Goal: Task Accomplishment & Management: Manage account settings

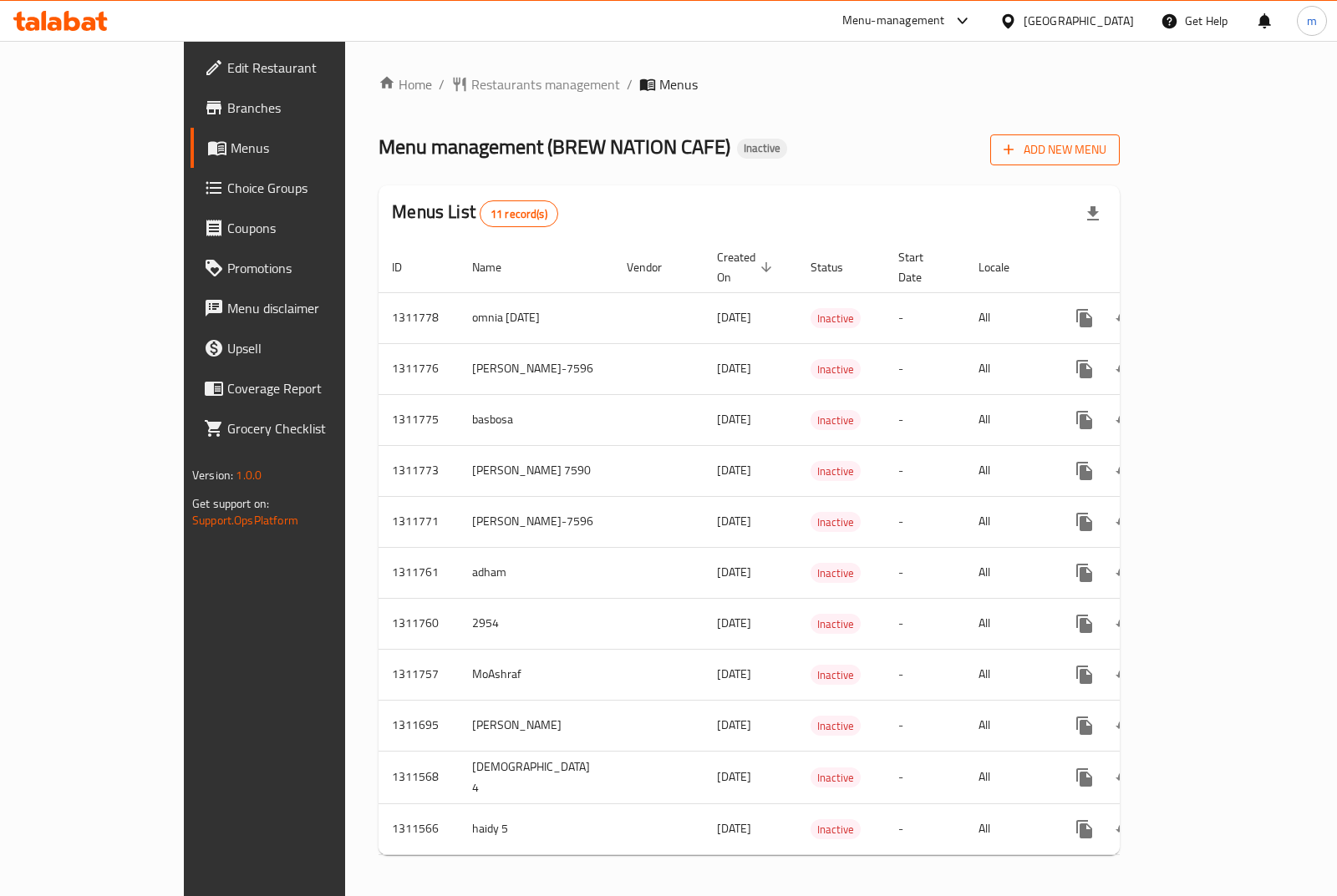
click at [1014, 149] on icon "button" at bounding box center [1009, 151] width 10 height 10
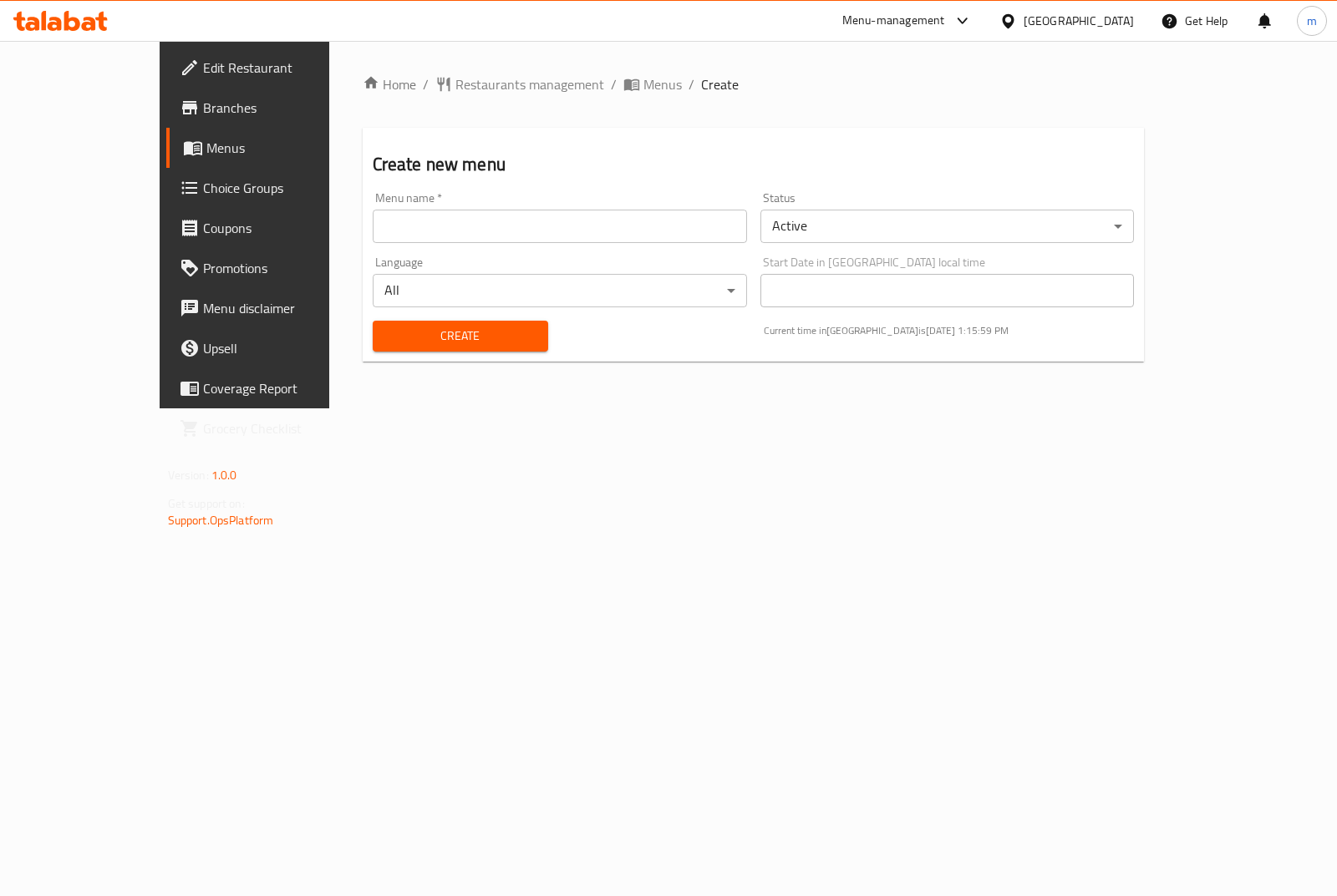
click at [447, 224] on input "text" at bounding box center [560, 226] width 374 height 33
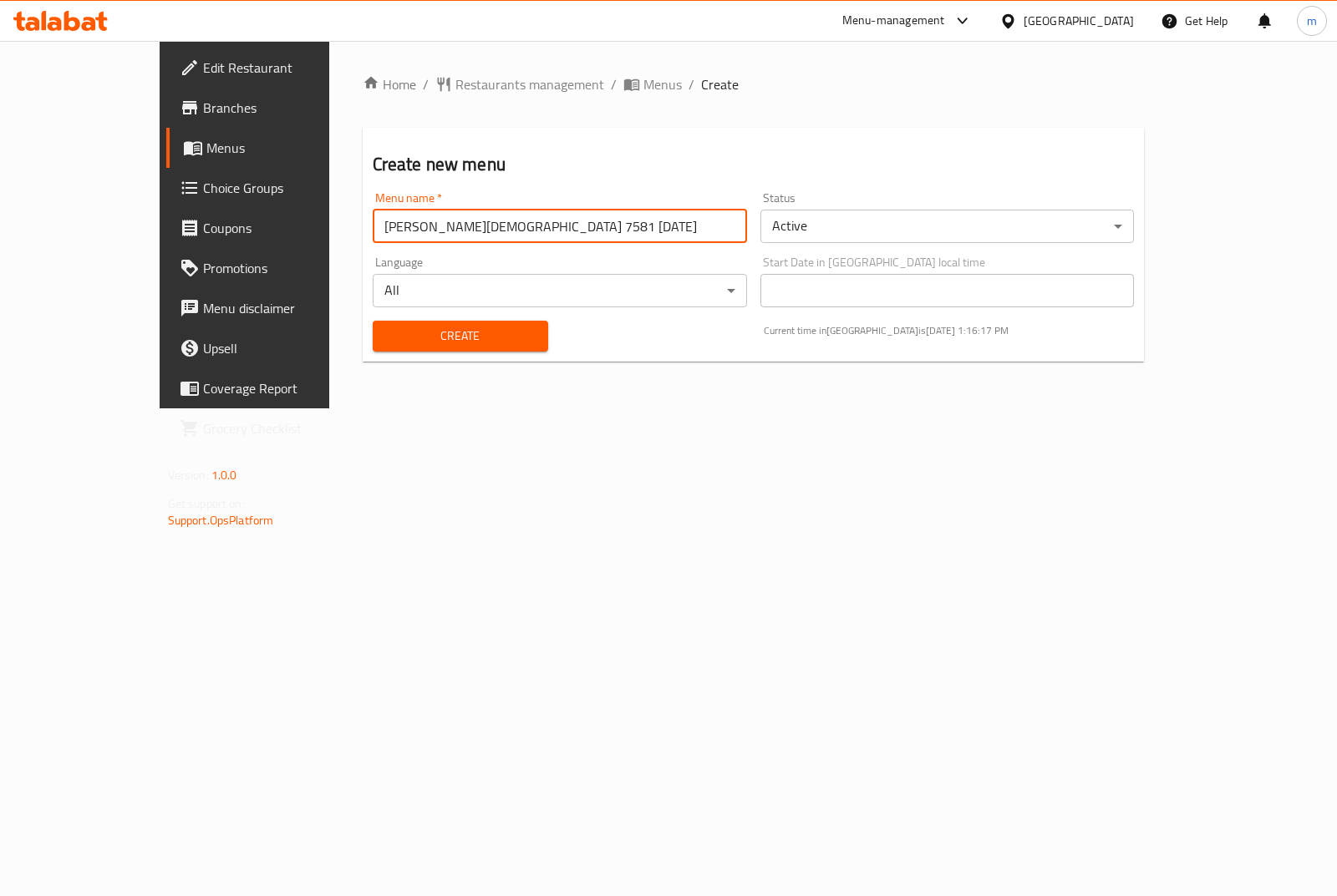
type input "[PERSON_NAME][DEMOGRAPHIC_DATA] 7581 [DATE]"
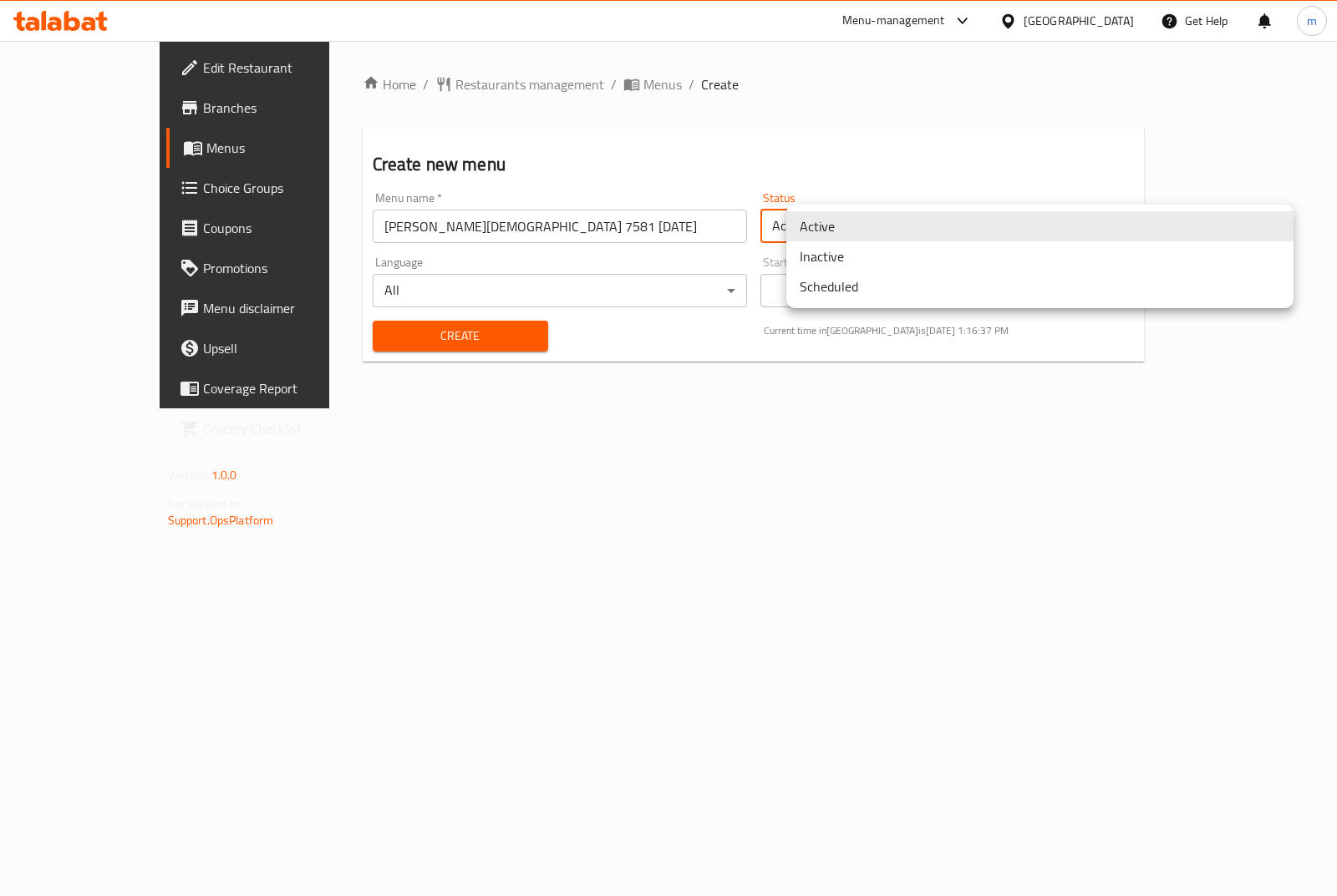
click at [921, 223] on body "​ Menu-management [GEOGRAPHIC_DATA] Get Help m Edit Restaurant Branches Menus C…" at bounding box center [668, 468] width 1337 height 855
click at [876, 256] on li "Inactive" at bounding box center [1039, 256] width 507 height 30
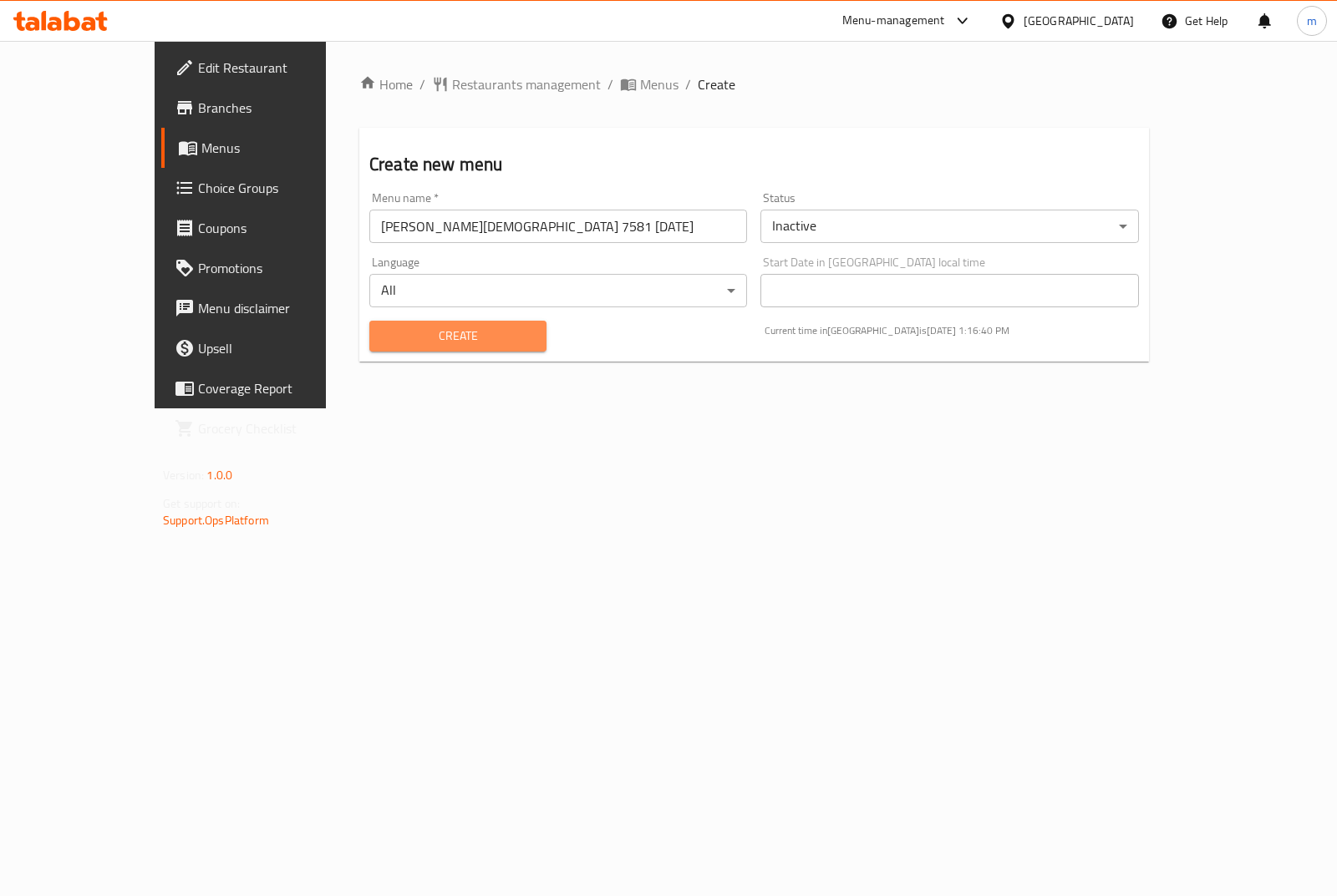
click at [383, 343] on span "Create" at bounding box center [457, 336] width 150 height 21
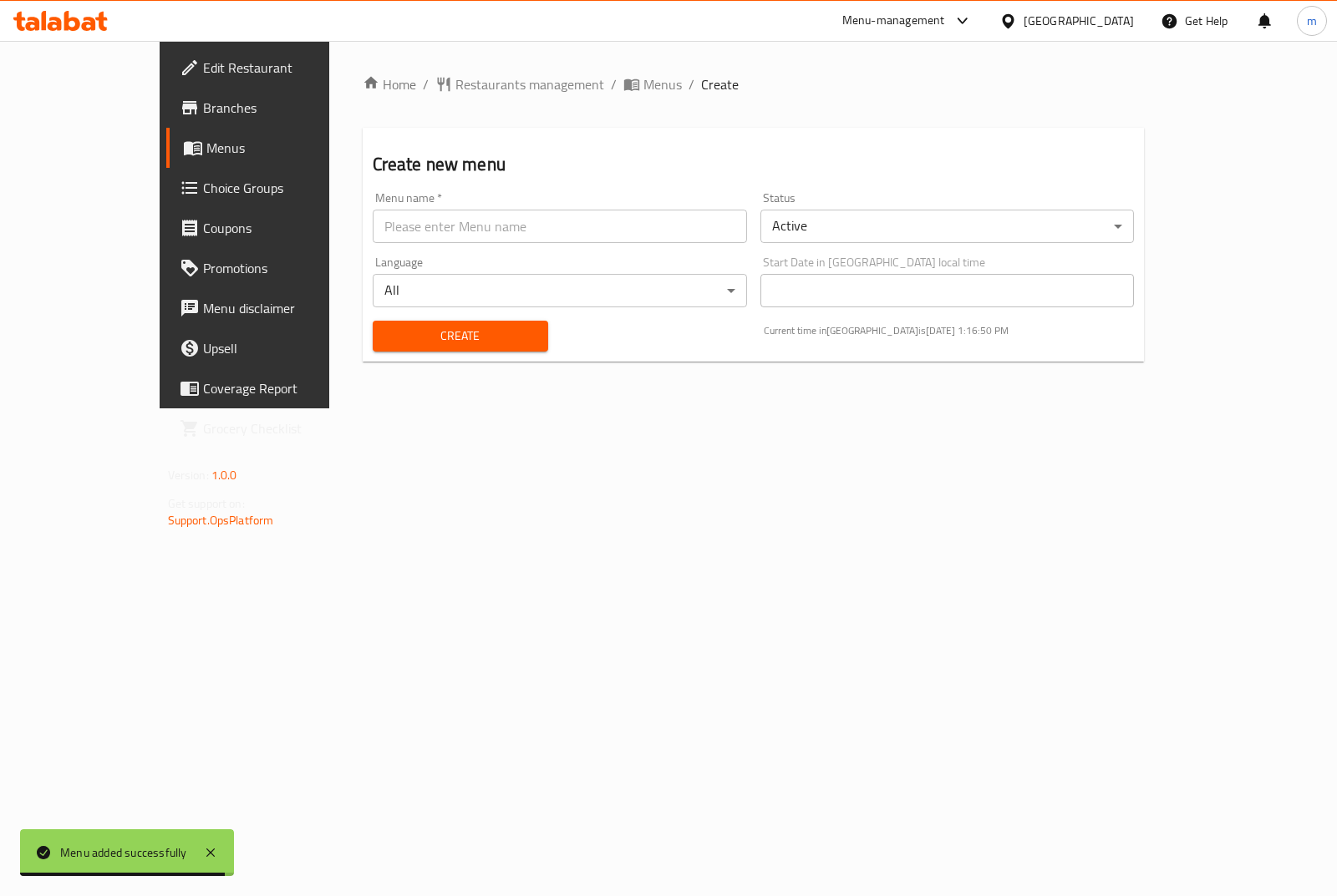
click at [206, 146] on span "Menus" at bounding box center [287, 148] width 163 height 20
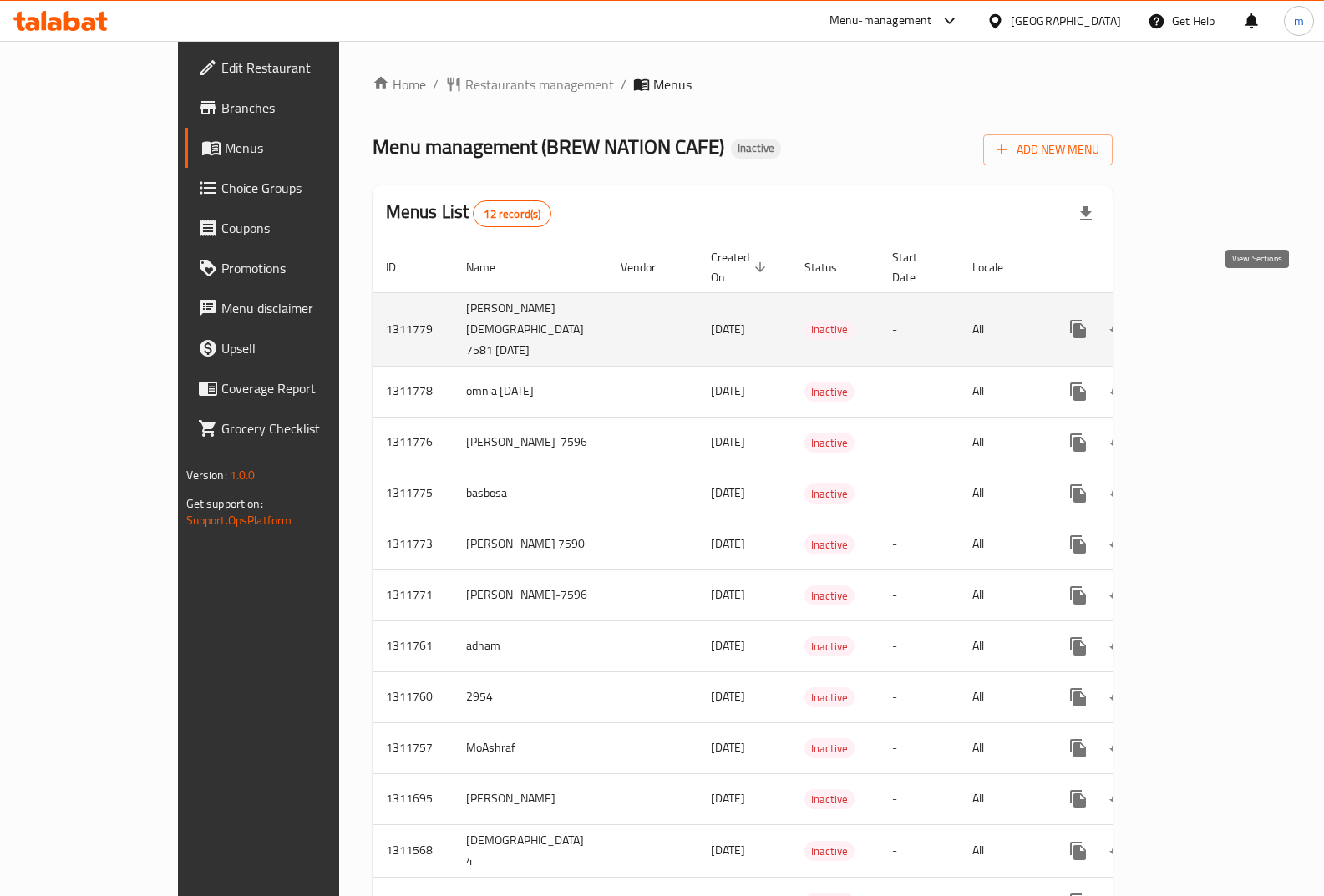
click at [1208, 319] on icon "enhanced table" at bounding box center [1198, 329] width 20 height 20
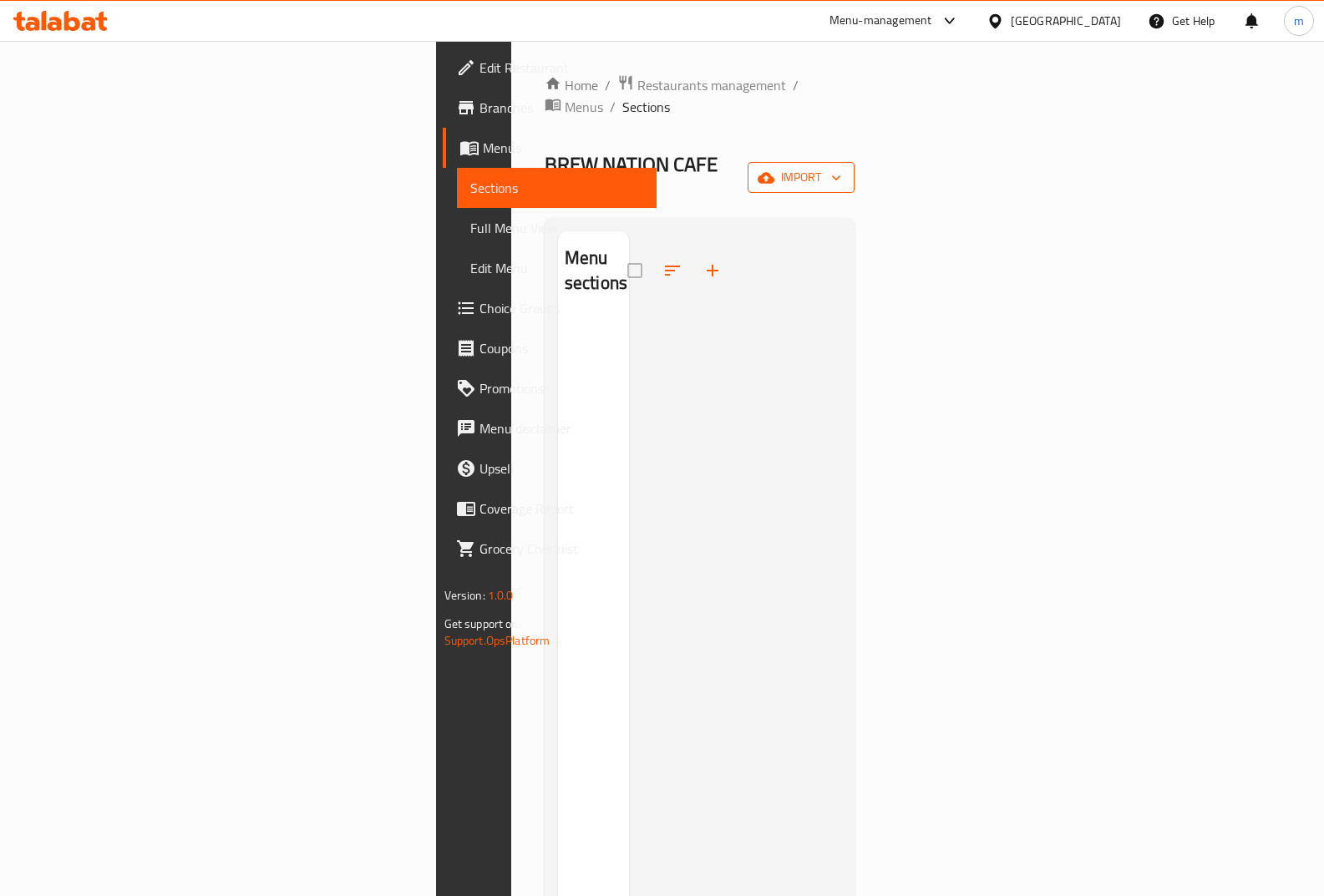
click at [841, 167] on span "import" at bounding box center [801, 177] width 80 height 21
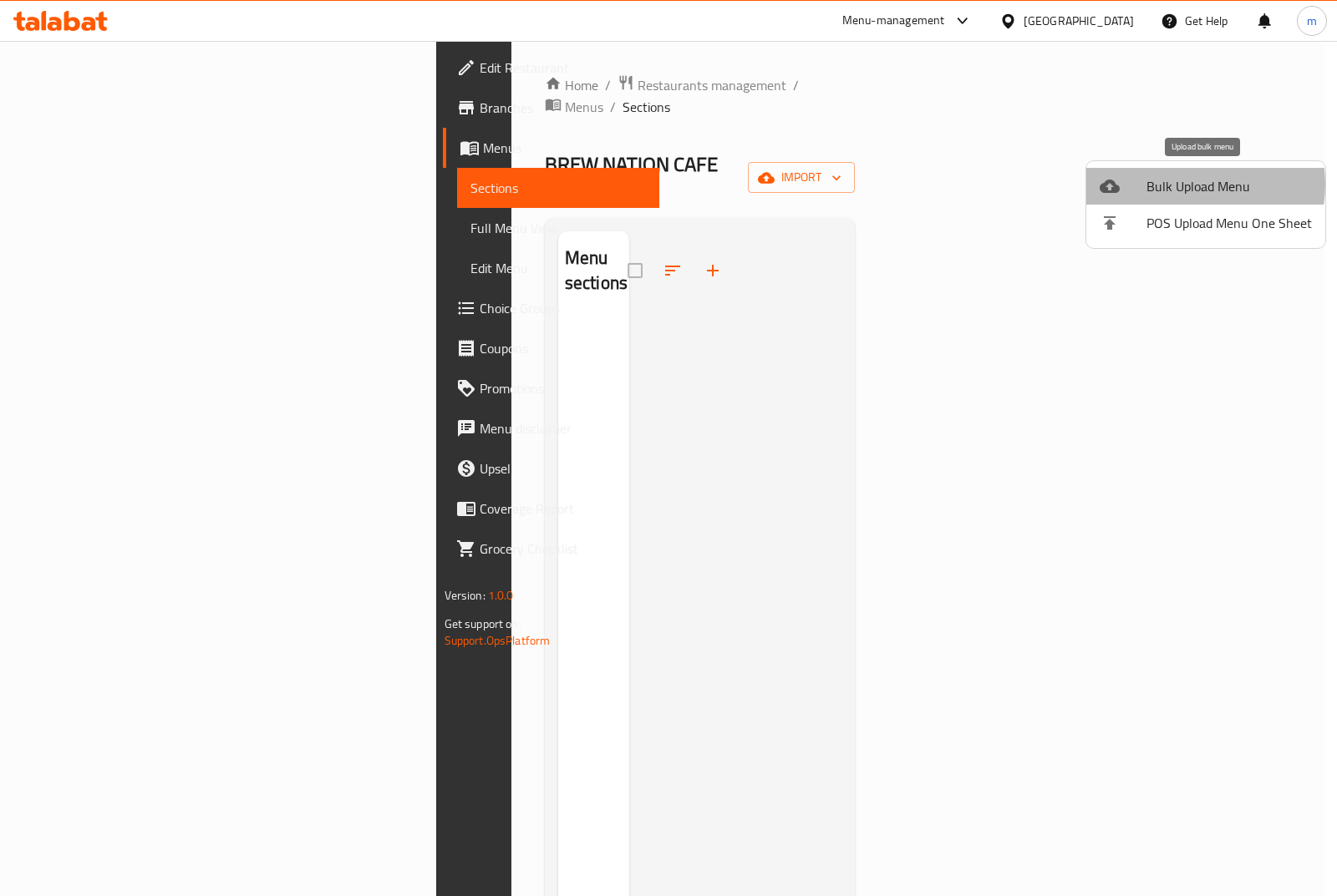
click at [1185, 184] on span "Bulk Upload Menu" at bounding box center [1228, 186] width 165 height 20
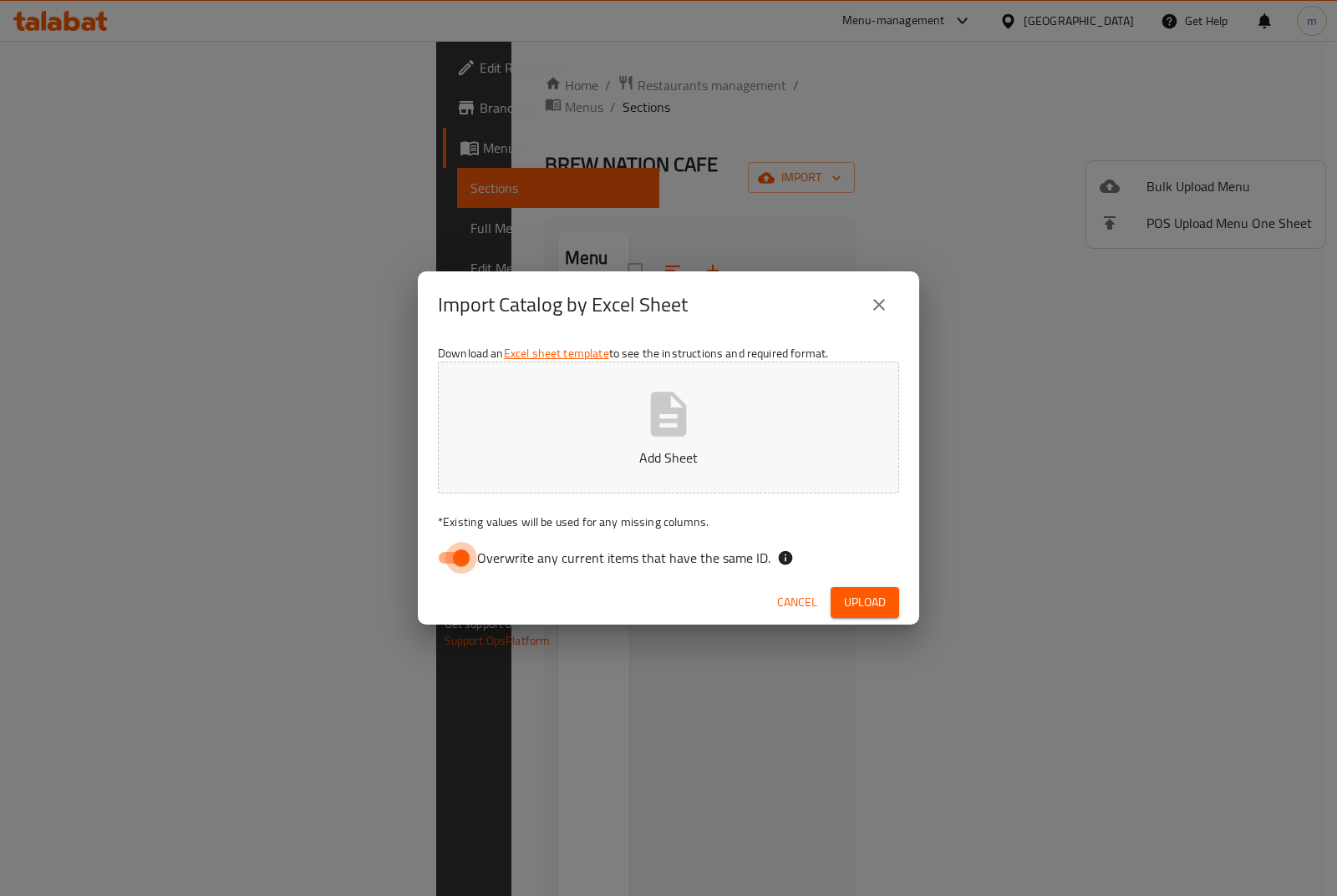
click at [444, 558] on input "Overwrite any current items that have the same ID." at bounding box center [462, 558] width 96 height 32
checkbox input "false"
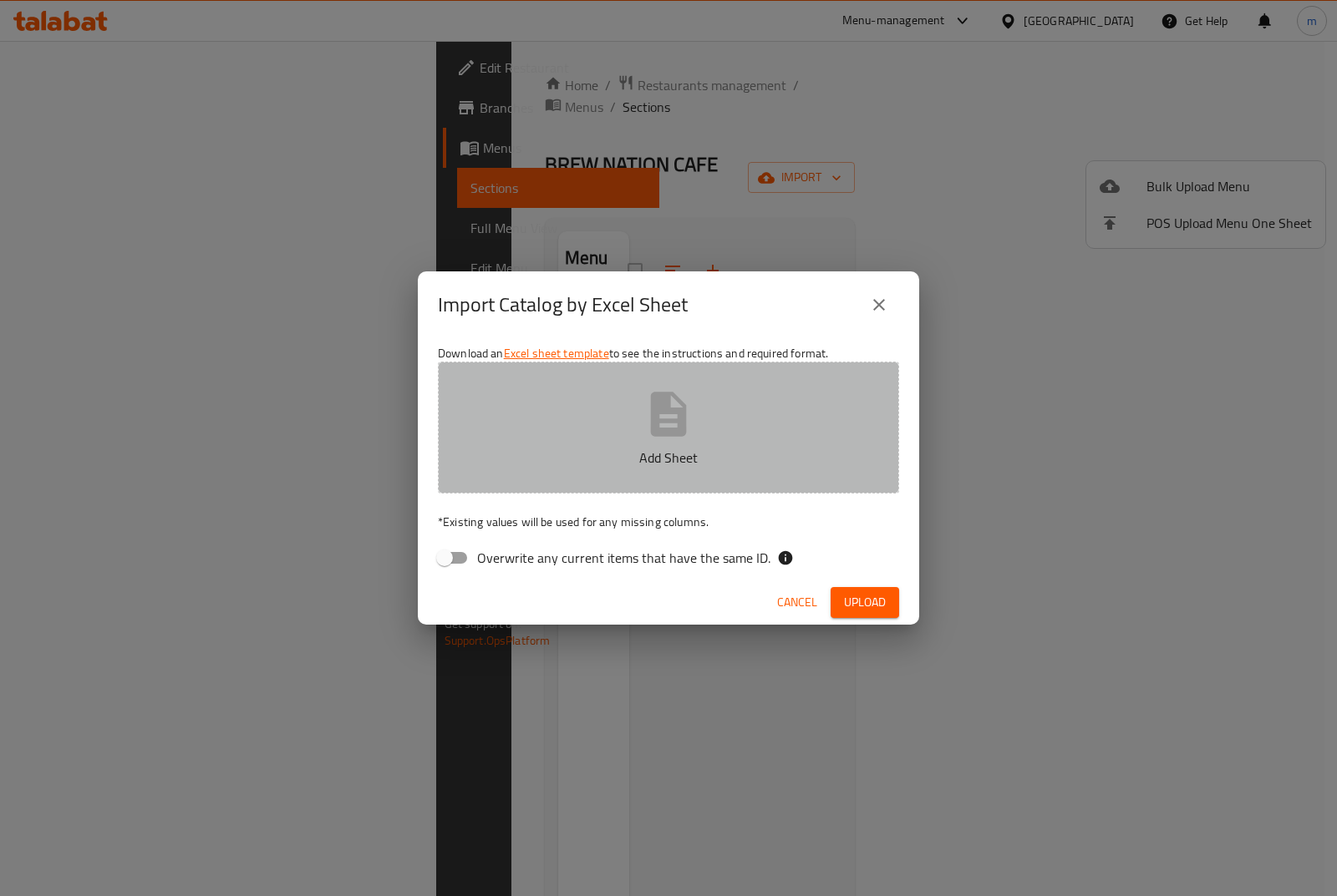
click at [653, 461] on p "Add Sheet" at bounding box center [668, 457] width 410 height 20
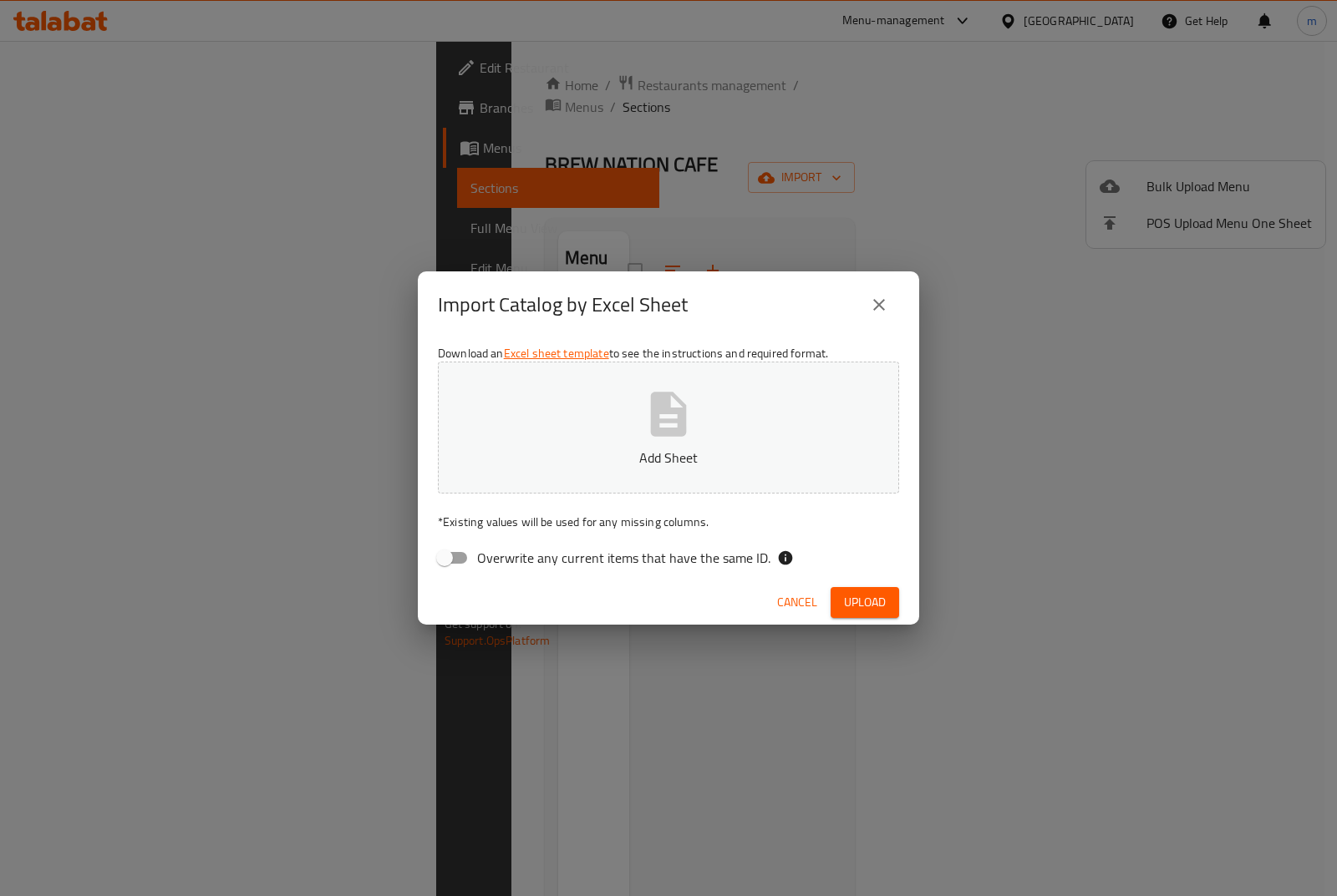
click at [878, 301] on icon "close" at bounding box center [879, 305] width 20 height 20
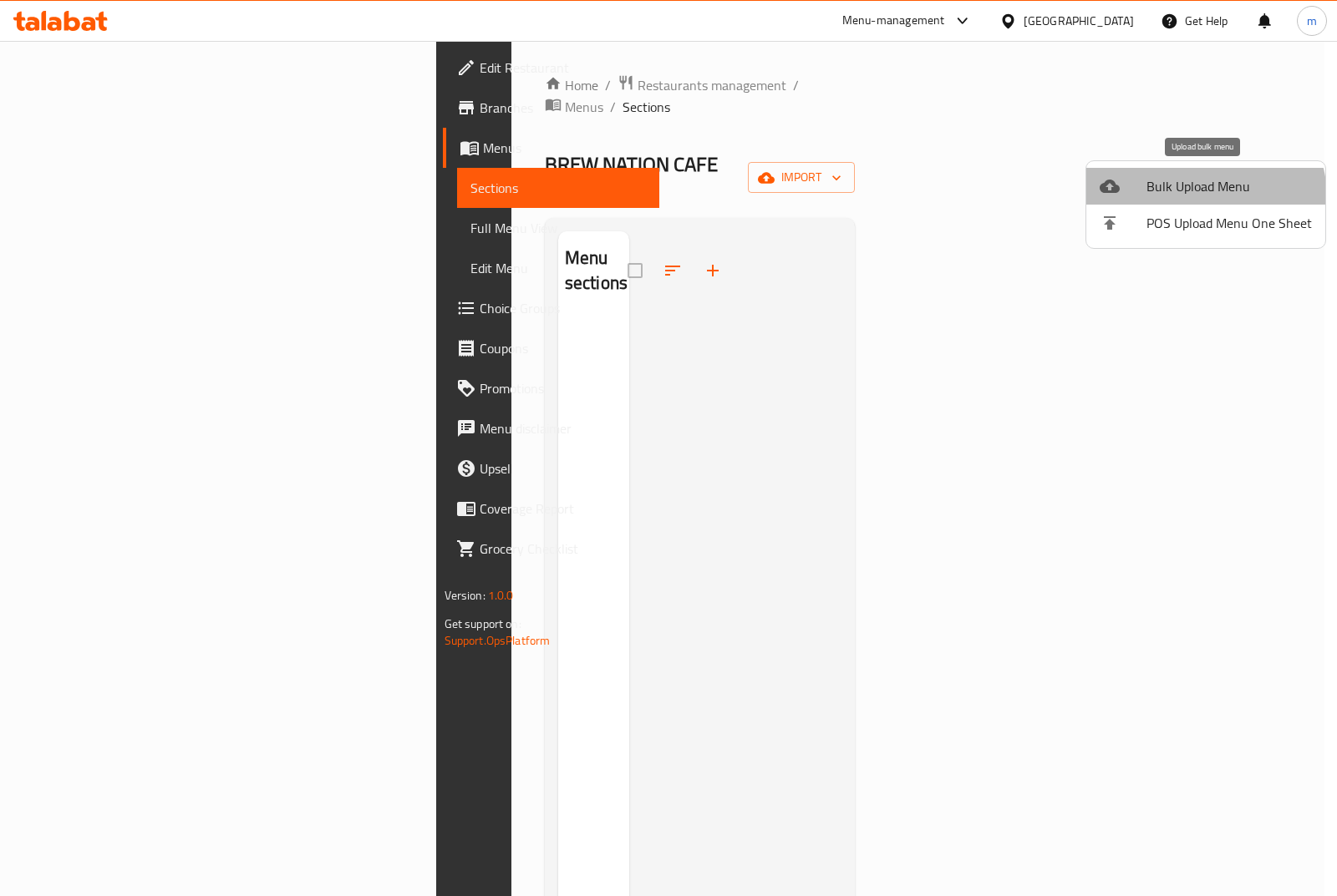
click at [1204, 196] on span "Bulk Upload Menu" at bounding box center [1228, 186] width 165 height 20
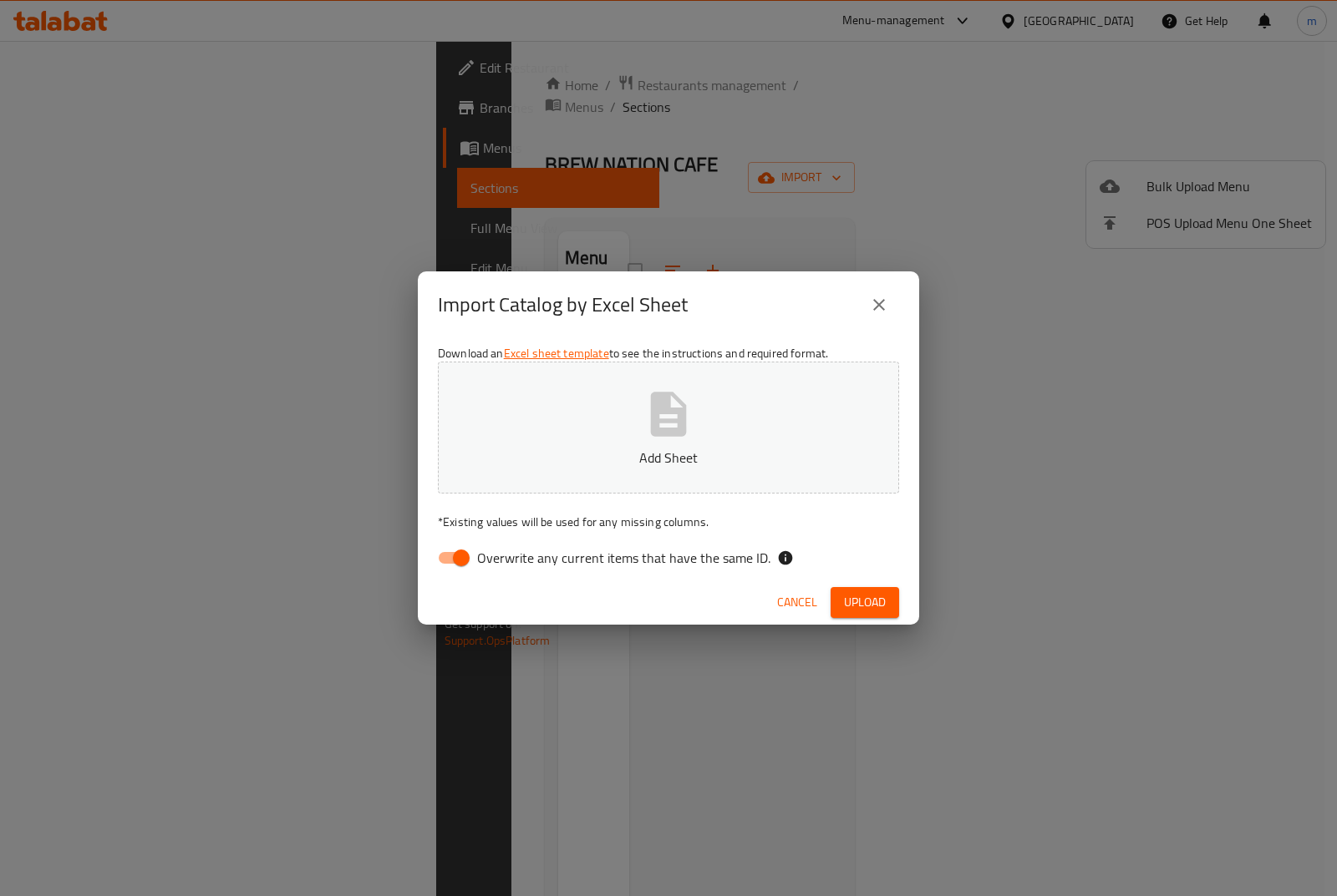
click at [462, 553] on input "Overwrite any current items that have the same ID." at bounding box center [462, 558] width 96 height 32
checkbox input "false"
click at [539, 466] on p "Add Sheet" at bounding box center [668, 457] width 410 height 20
click at [844, 597] on span "Upload" at bounding box center [865, 602] width 42 height 21
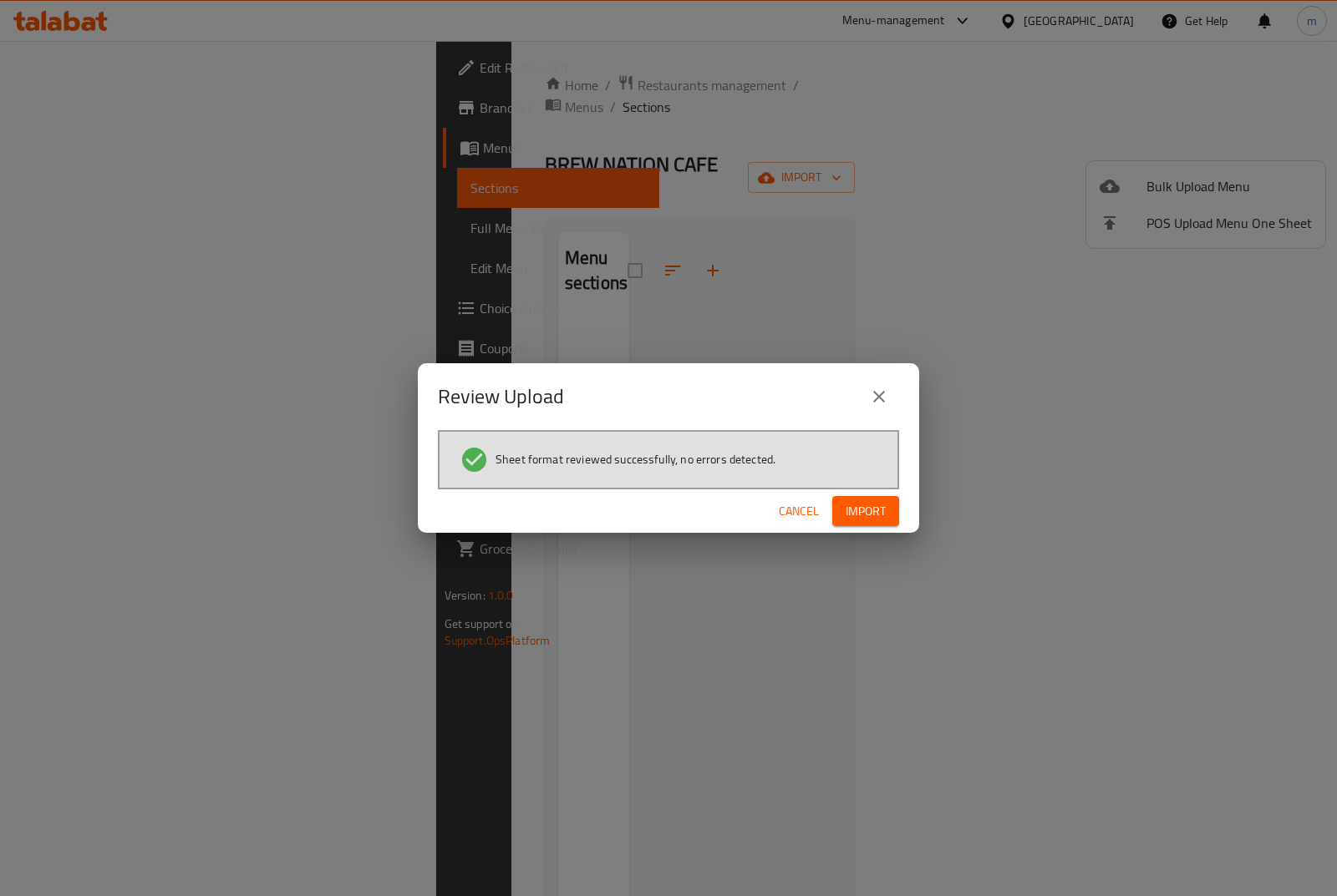
click at [843, 514] on button "Import" at bounding box center [865, 511] width 67 height 31
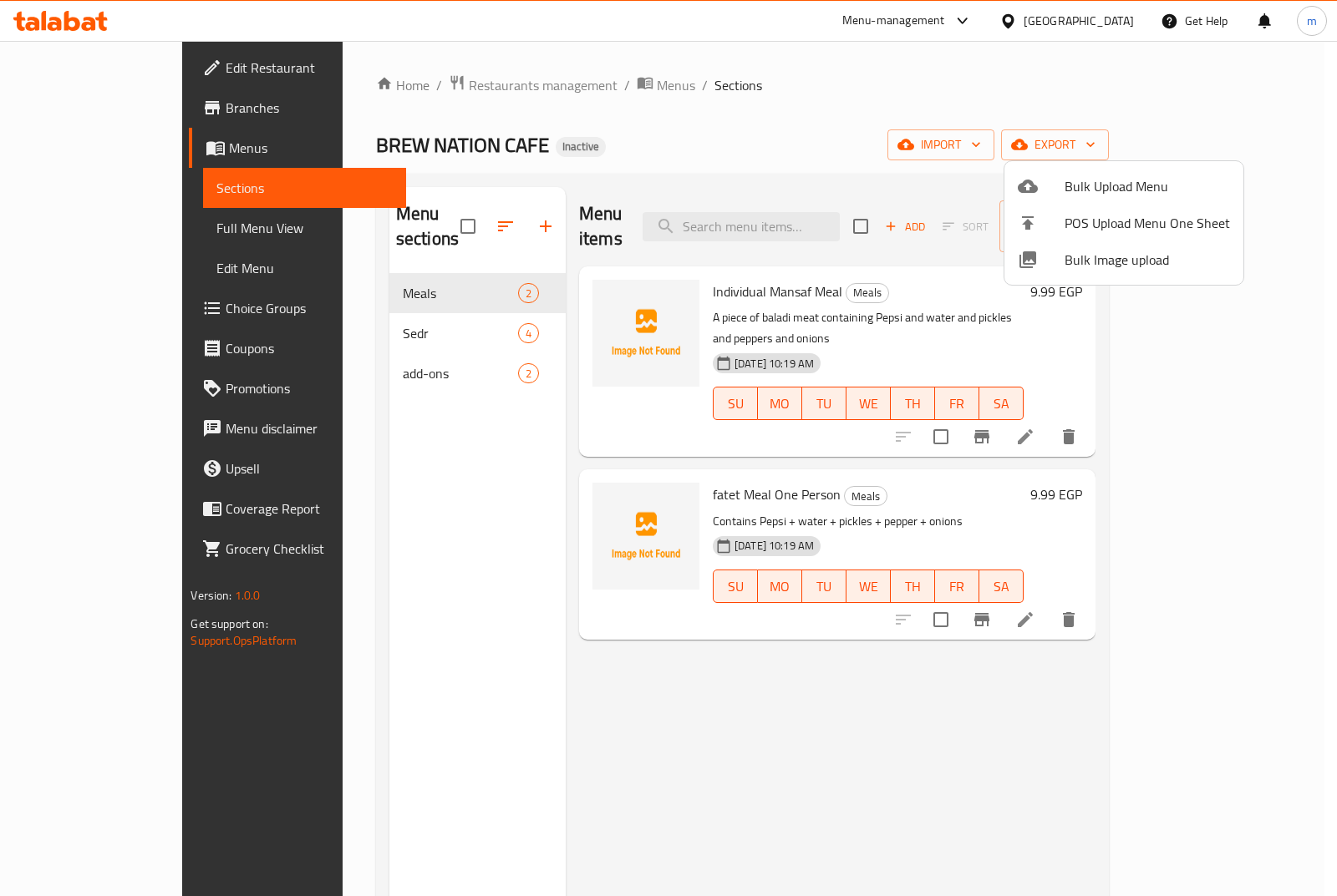
click at [401, 358] on div at bounding box center [668, 448] width 1337 height 896
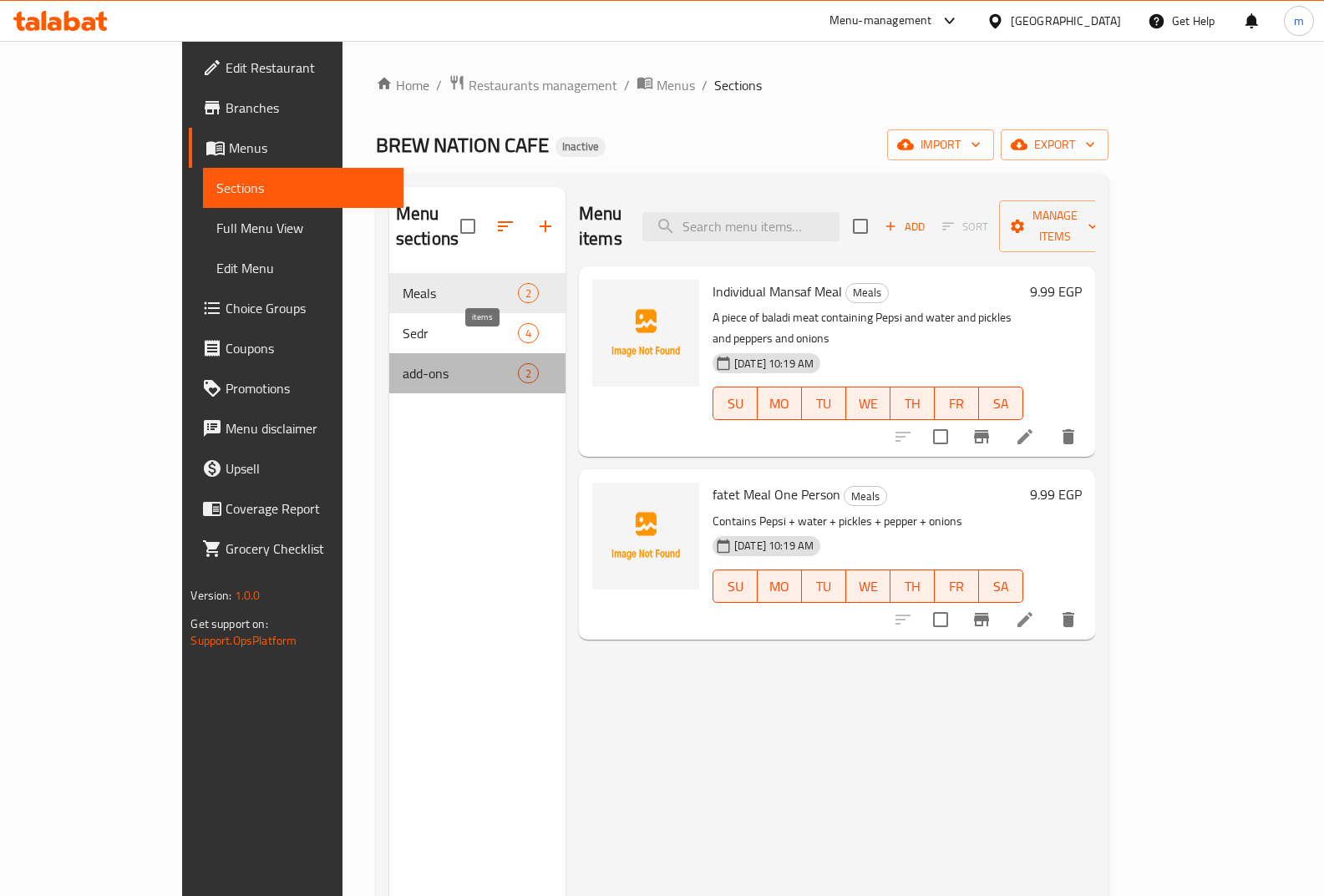
click at [518, 366] on span "2" at bounding box center [528, 373] width 19 height 16
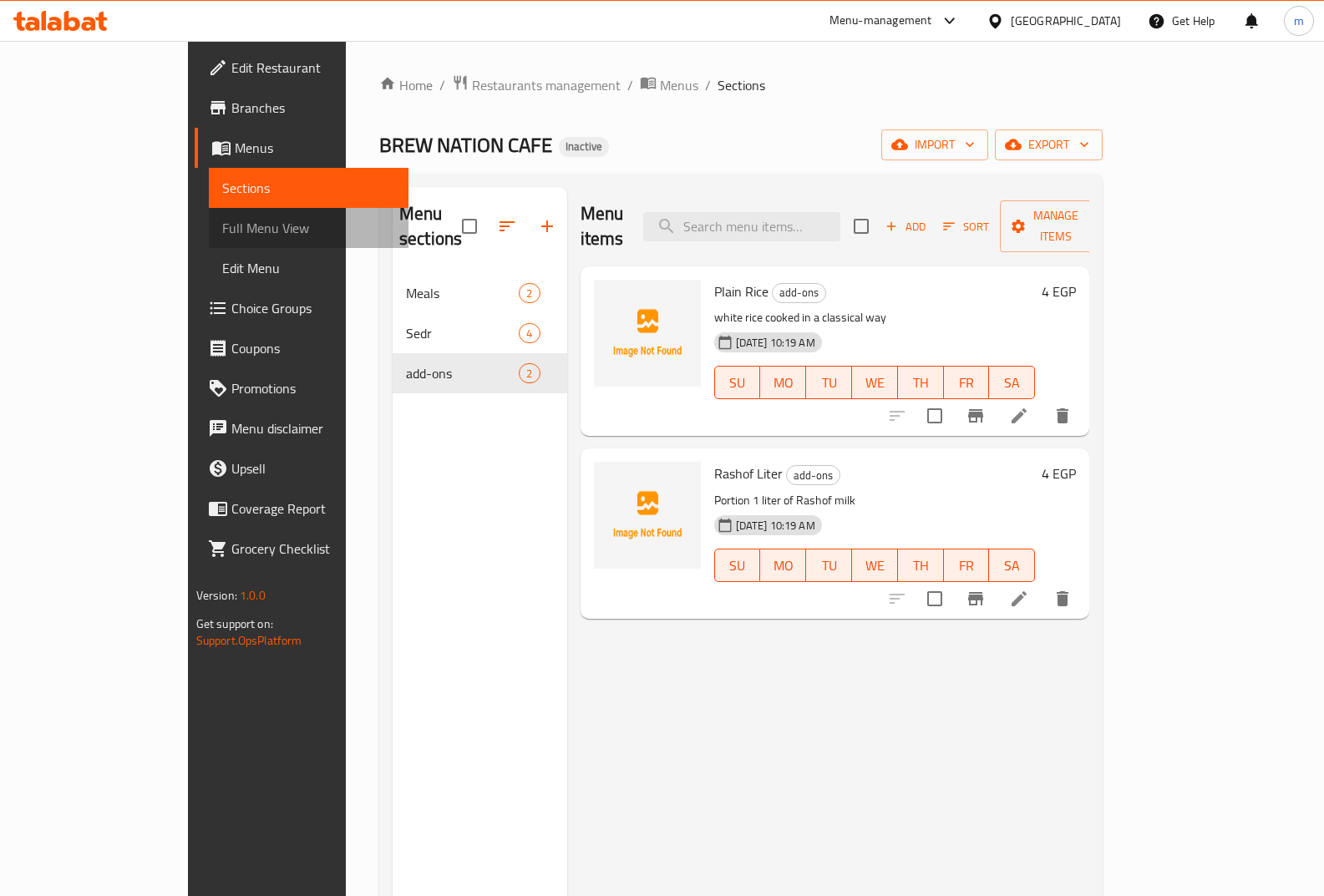
click at [222, 230] on span "Full Menu View" at bounding box center [308, 228] width 173 height 20
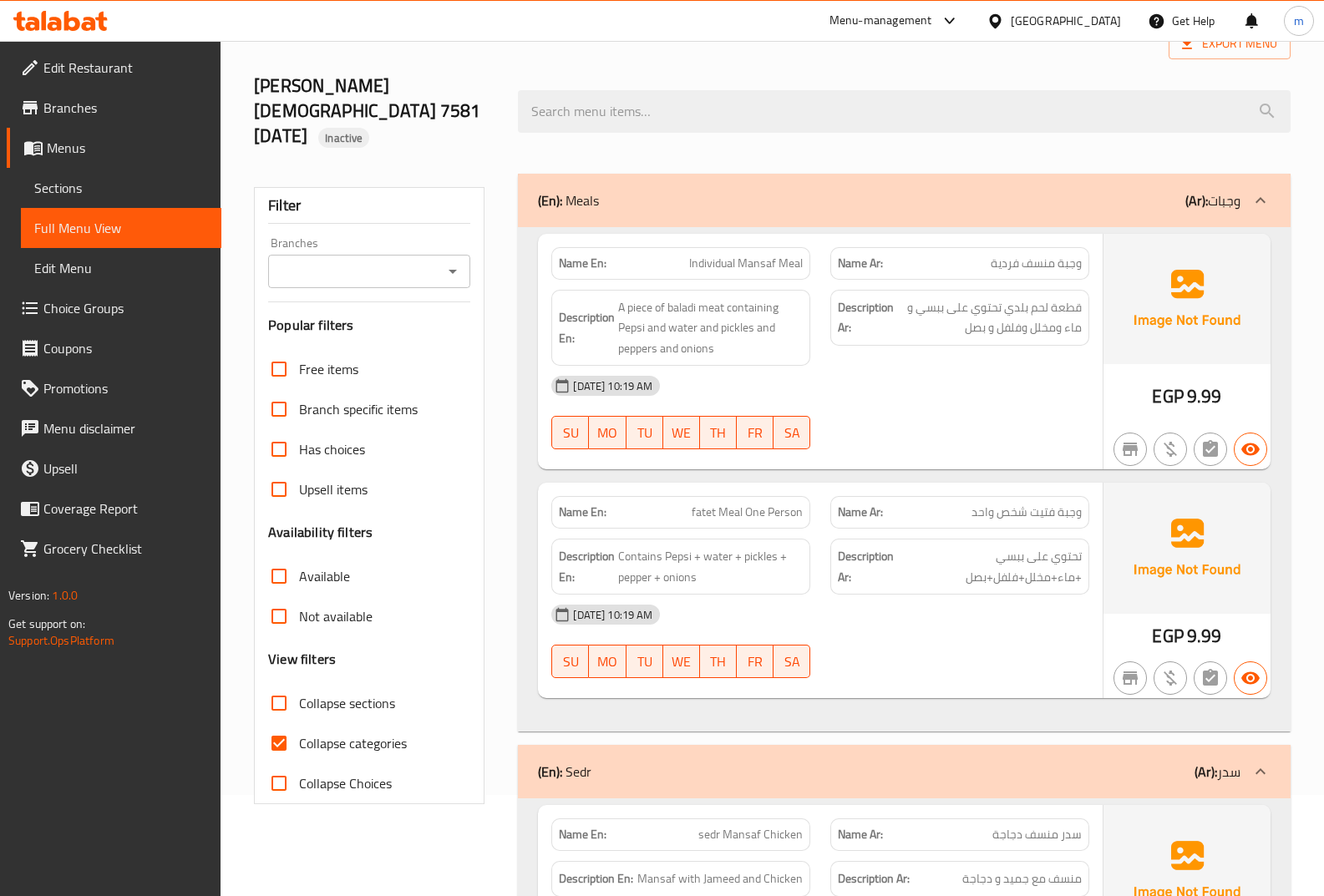
scroll to position [167, 0]
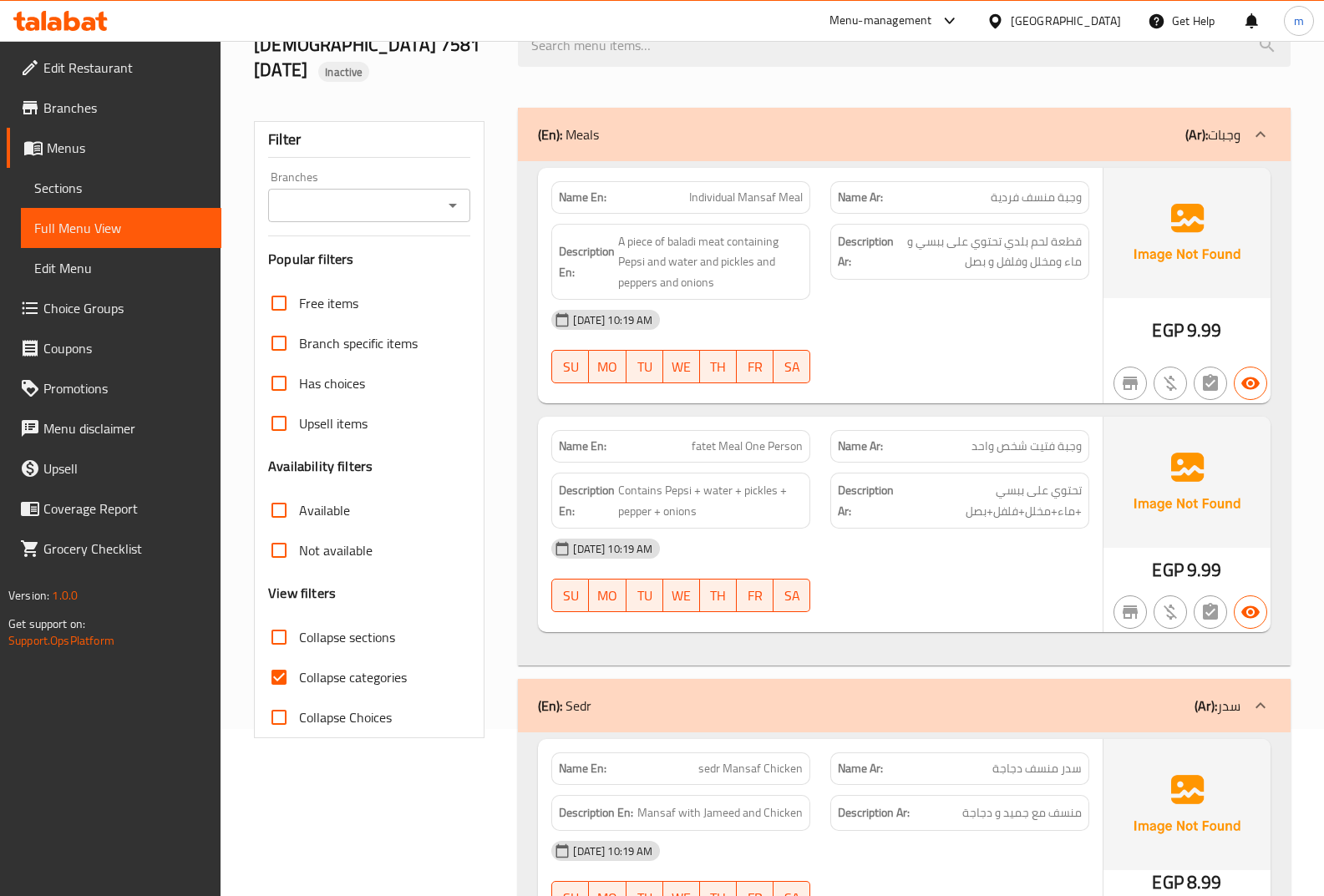
click at [348, 667] on span "Collapse categories" at bounding box center [353, 677] width 108 height 20
click at [299, 657] on input "Collapse categories" at bounding box center [279, 677] width 40 height 40
checkbox input "false"
click at [109, 183] on span "Sections" at bounding box center [121, 188] width 173 height 20
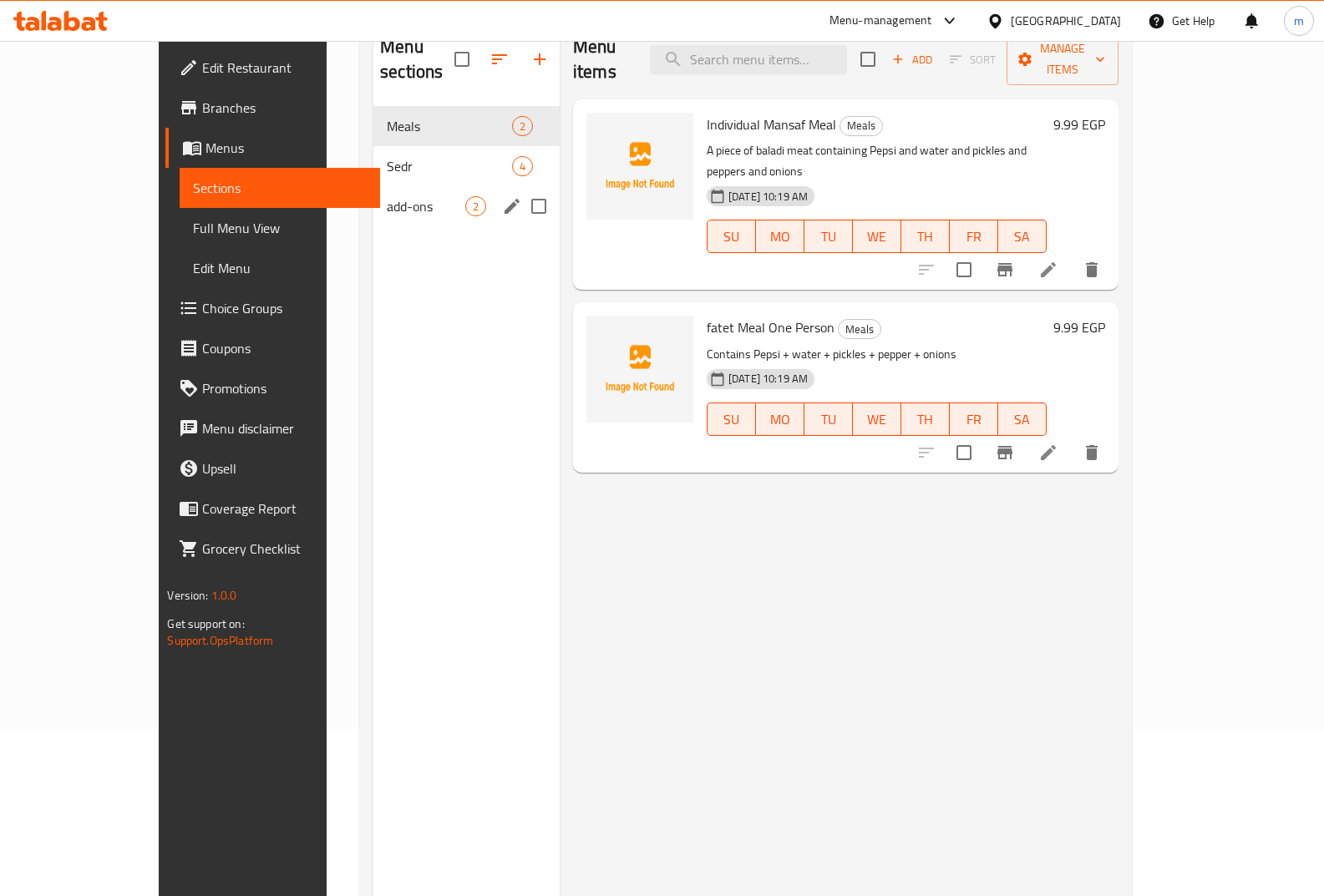
click at [499, 193] on button "edit" at bounding box center [512, 206] width 25 height 25
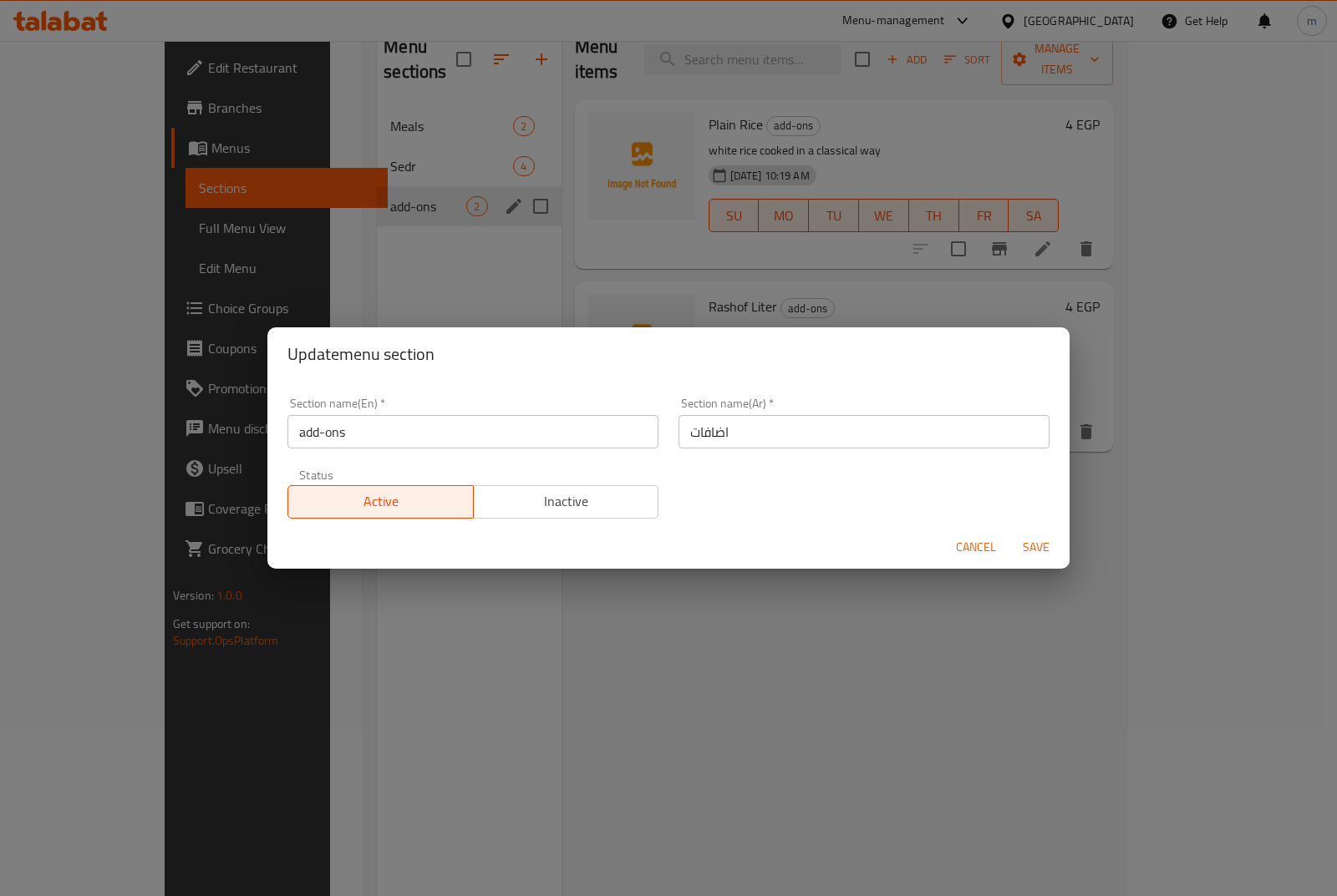
click at [793, 627] on div "Update menu section Section name(En)   * add-ons Section name(En) * Section nam…" at bounding box center [668, 448] width 1337 height 896
drag, startPoint x: 446, startPoint y: 336, endPoint x: 441, endPoint y: 322, distance: 14.9
click at [445, 332] on div "Update menu section" at bounding box center [668, 354] width 802 height 54
click at [421, 246] on div "Update menu section Section name(En)   * add-ons Section name(En) * Section nam…" at bounding box center [668, 448] width 1337 height 896
click at [981, 548] on span "Cancel" at bounding box center [976, 547] width 40 height 21
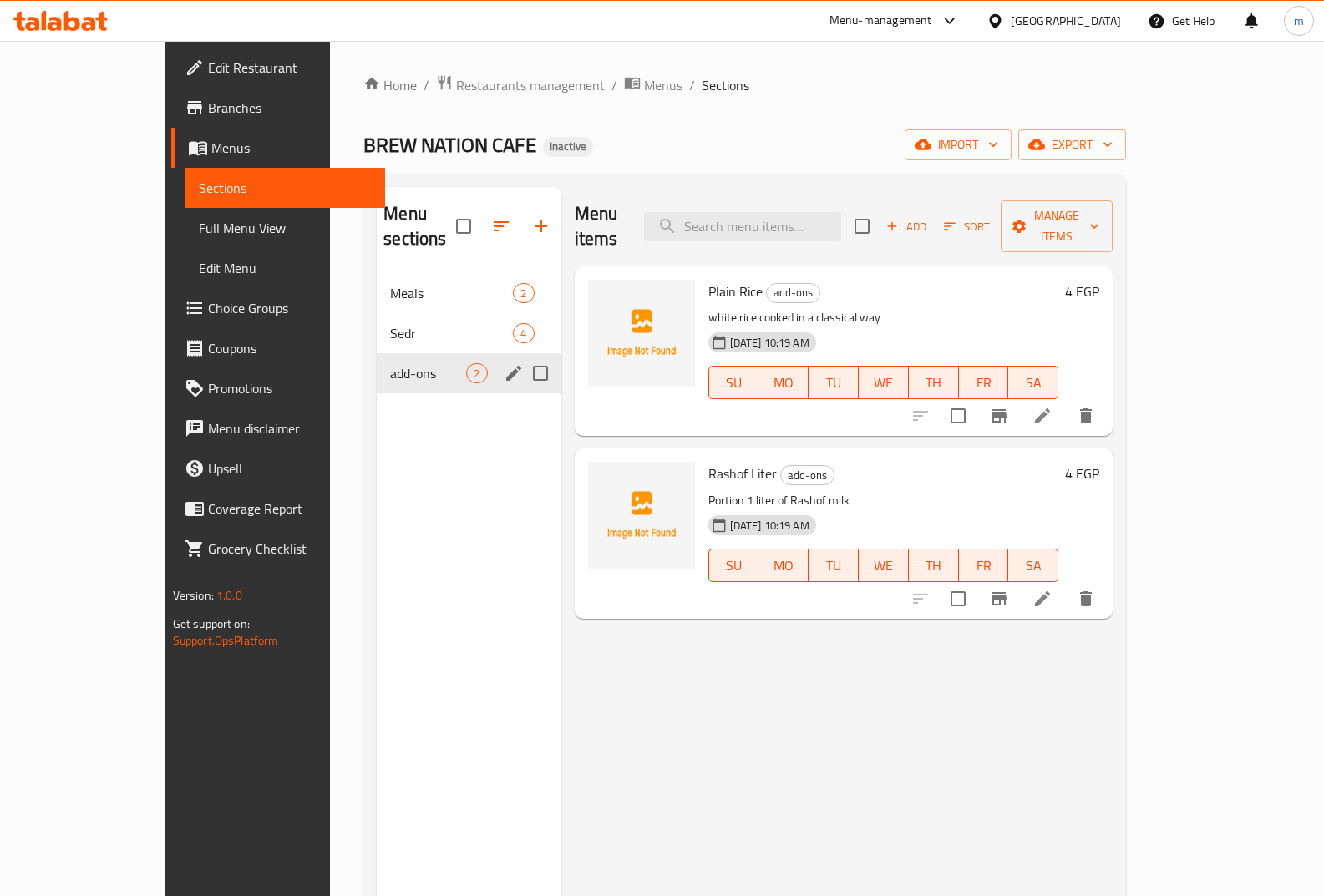
click at [211, 149] on span "Menus" at bounding box center [291, 148] width 161 height 20
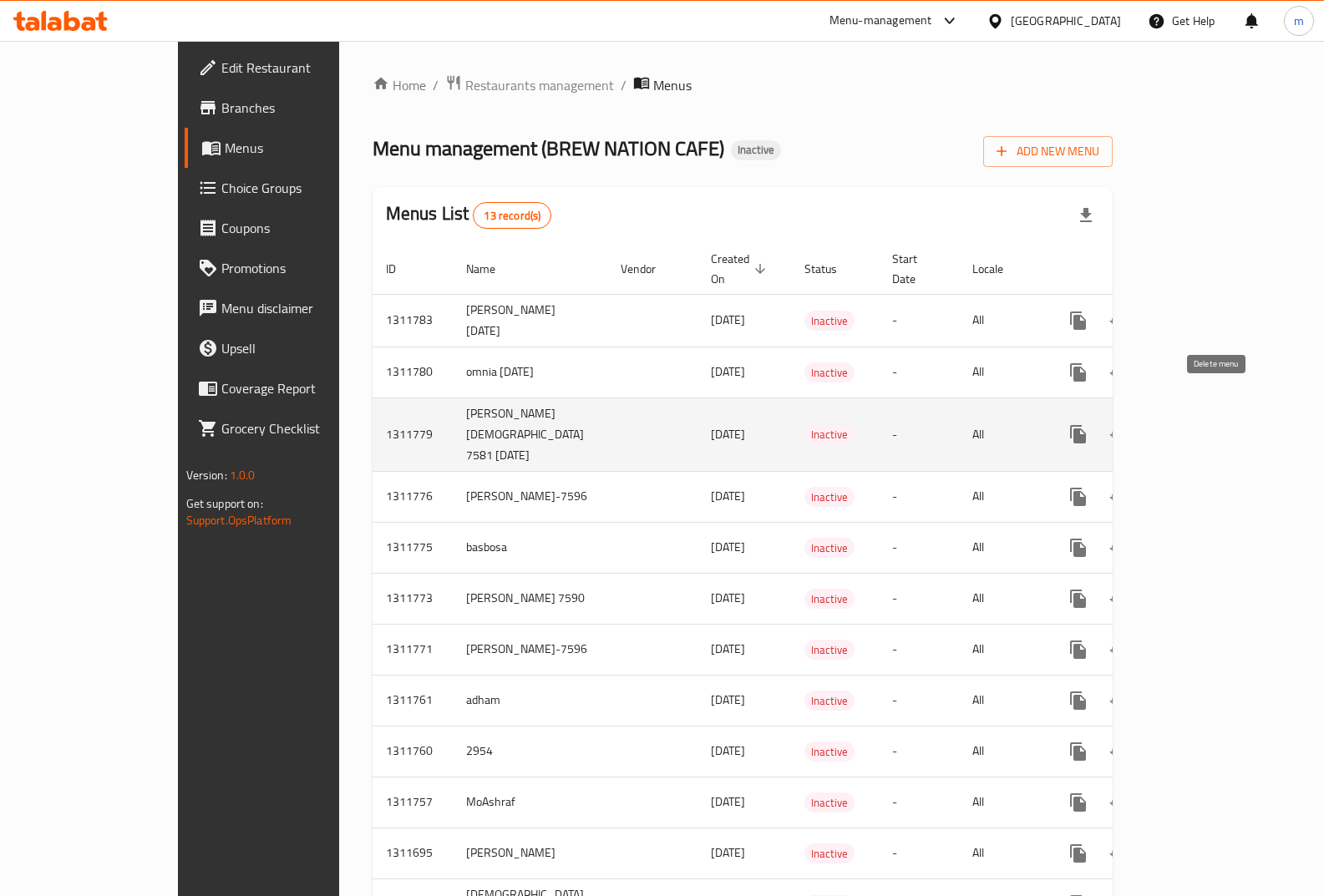
click at [1168, 425] on icon "enhanced table" at bounding box center [1158, 435] width 20 height 20
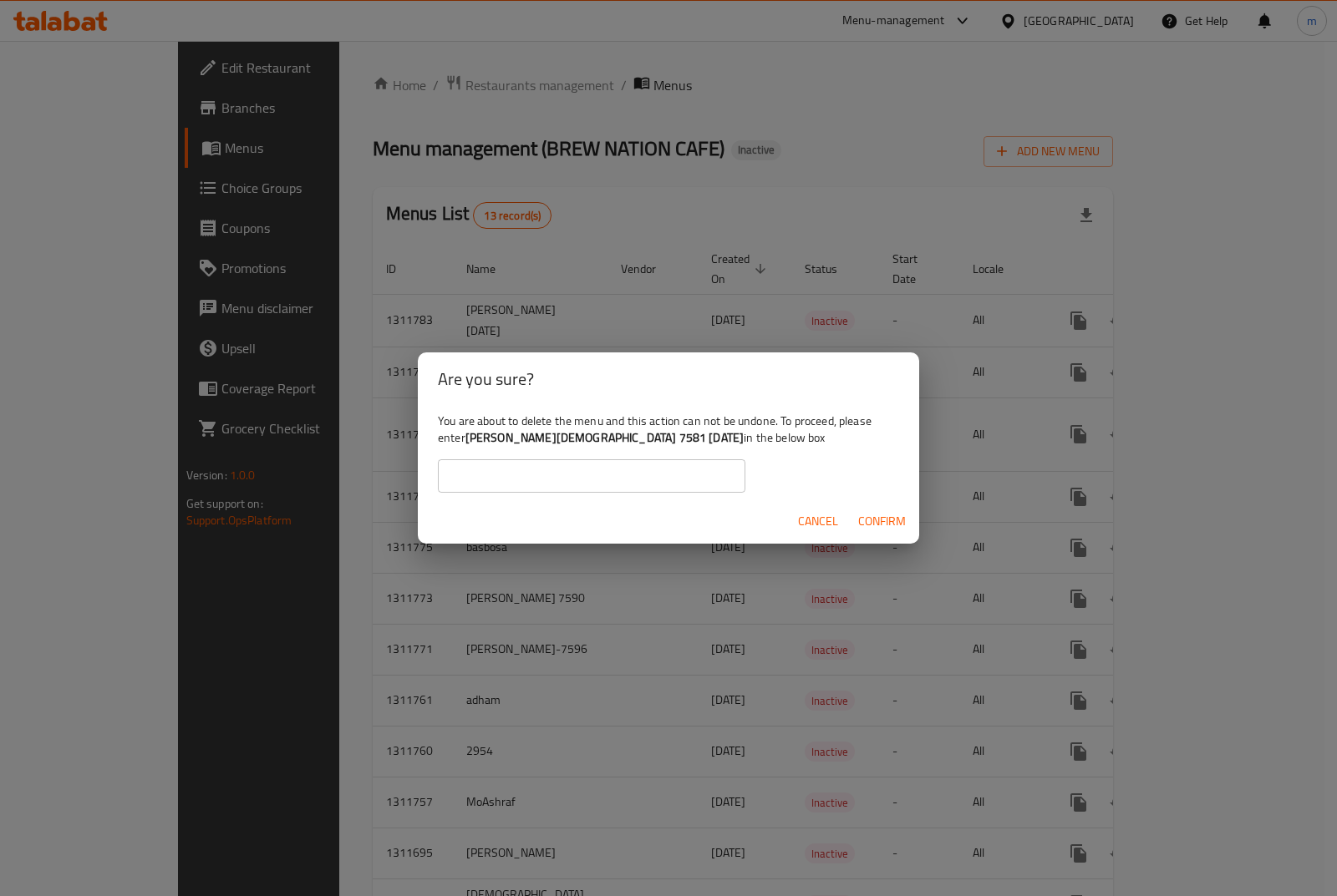
click at [467, 445] on b "[PERSON_NAME][DEMOGRAPHIC_DATA] 7581 [DATE]" at bounding box center [604, 438] width 278 height 22
drag, startPoint x: 467, startPoint y: 435, endPoint x: 637, endPoint y: 437, distance: 170.0
click at [637, 437] on div "You are about to delete the menu and this action can not be undone. To proceed,…" at bounding box center [668, 453] width 501 height 94
copy b "[PERSON_NAME][DEMOGRAPHIC_DATA] 7581 [DATE]"
click at [603, 481] on input "text" at bounding box center [591, 476] width 307 height 33
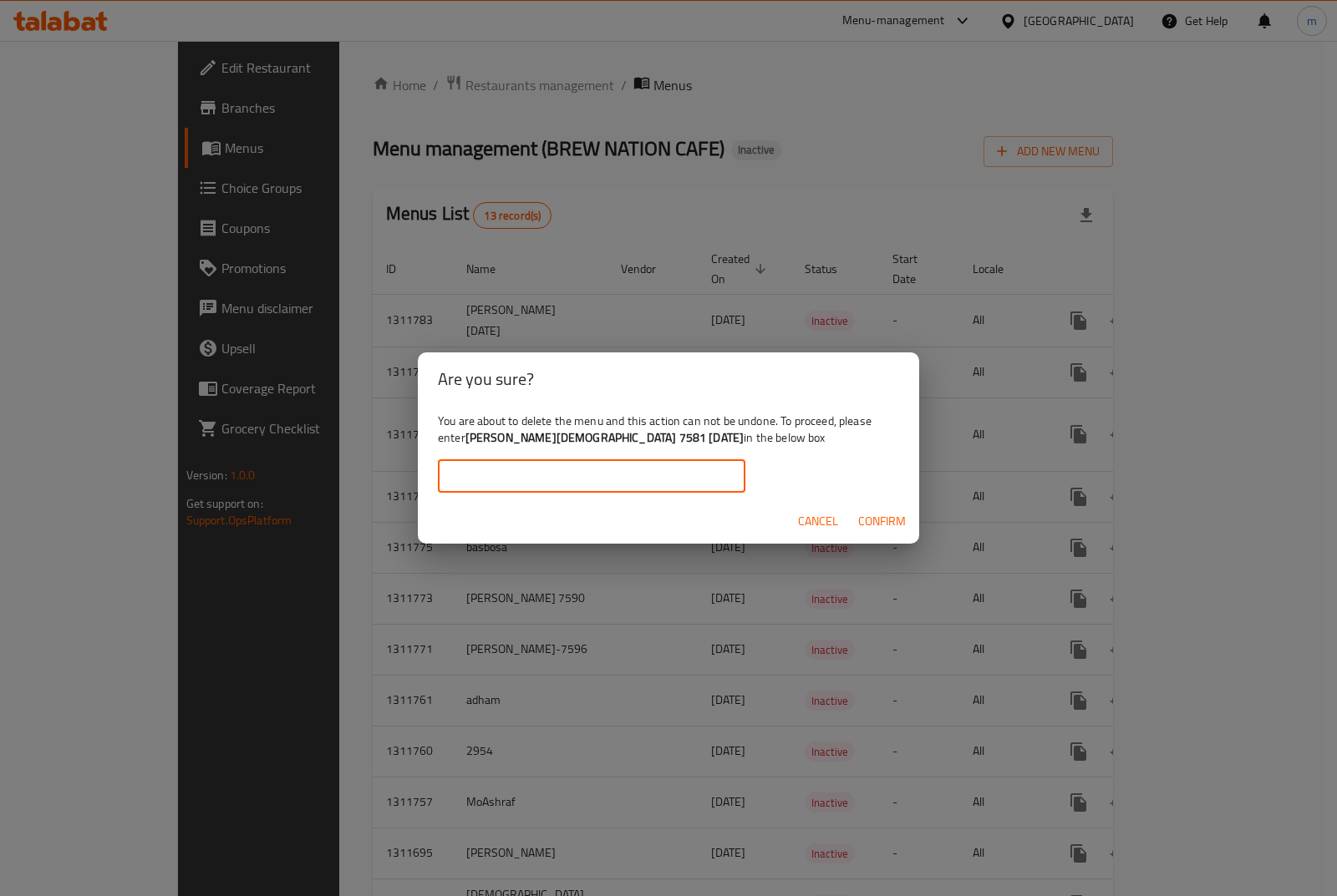
paste input "[PERSON_NAME][DEMOGRAPHIC_DATA] 7581 [DATE]"
type input "[PERSON_NAME][DEMOGRAPHIC_DATA] 7581 [DATE]"
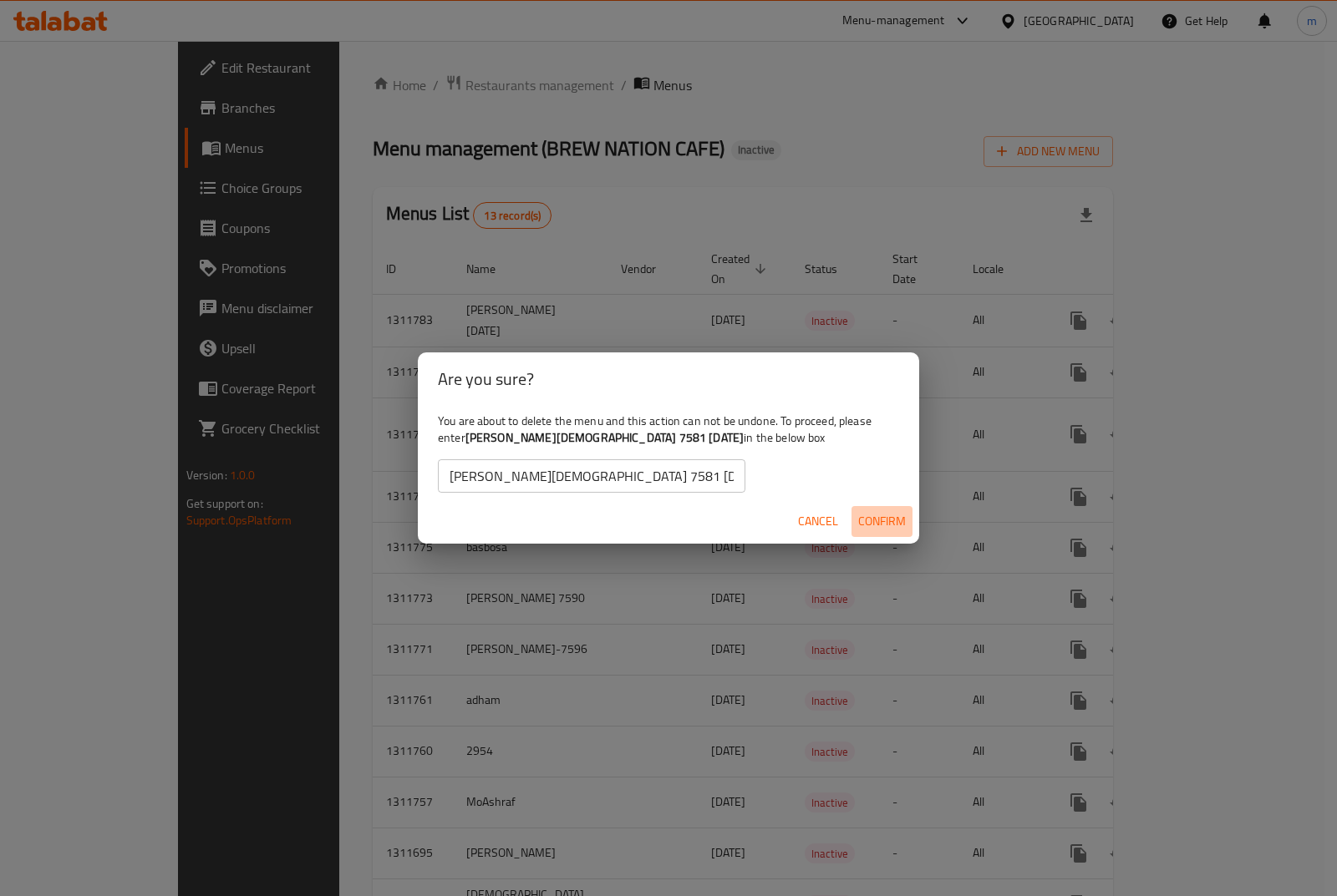
click at [885, 512] on span "Confirm" at bounding box center [881, 521] width 48 height 21
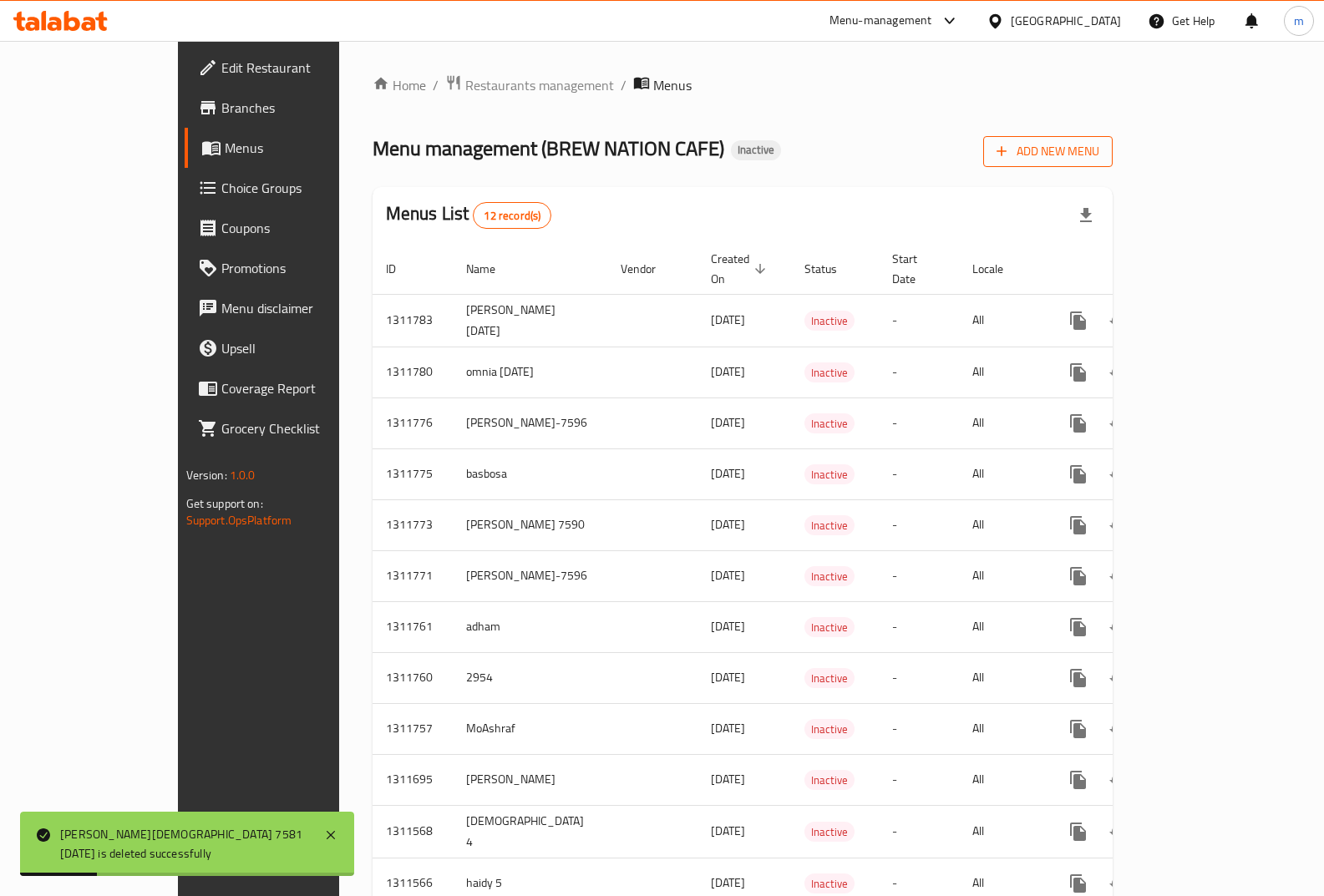
click at [1099, 150] on span "Add New Menu" at bounding box center [1048, 152] width 103 height 21
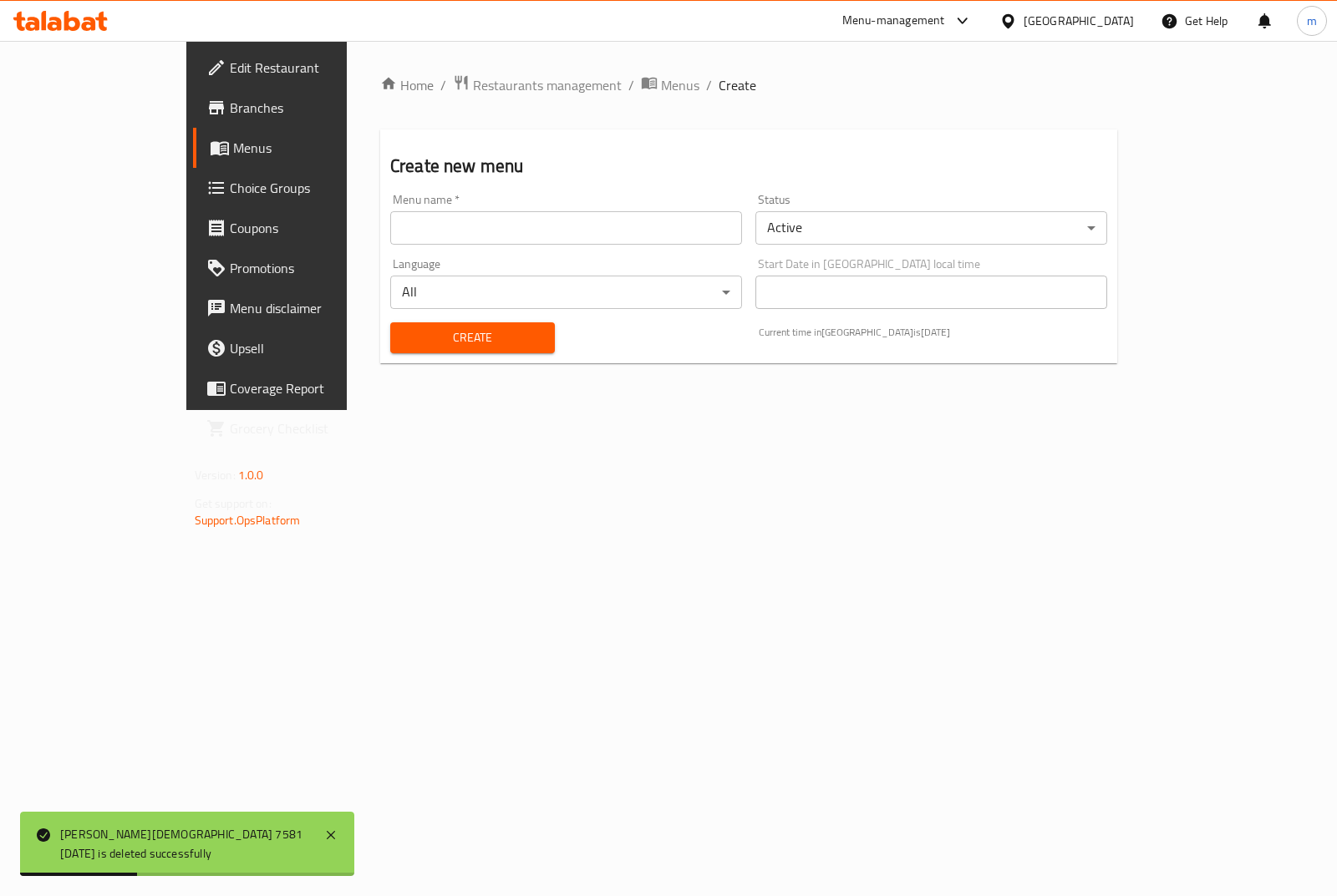
click at [396, 230] on input "text" at bounding box center [566, 228] width 352 height 33
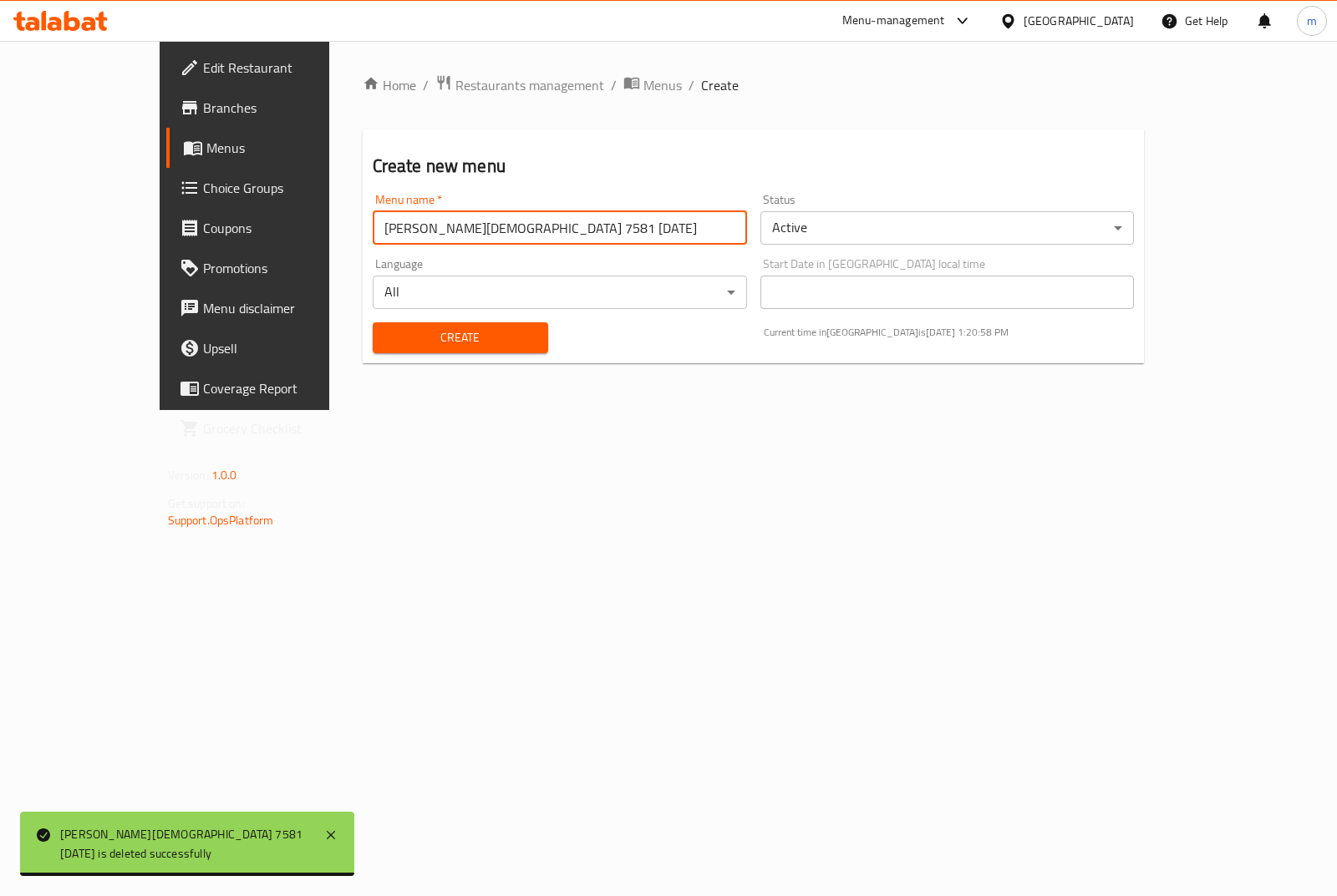
click at [410, 229] on input "[PERSON_NAME][DEMOGRAPHIC_DATA] 7581 [DATE]" at bounding box center [560, 228] width 374 height 33
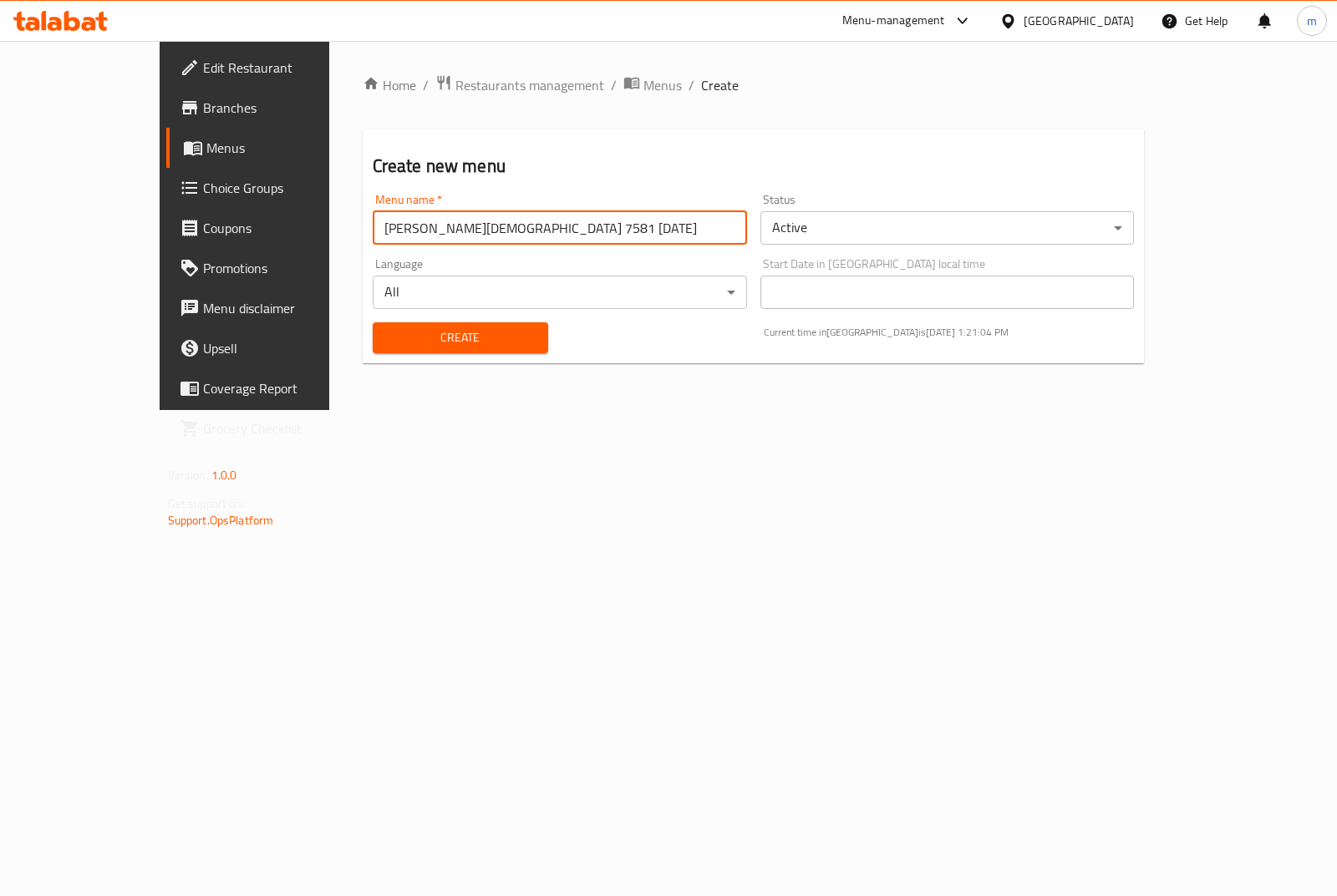
type input "[PERSON_NAME][DEMOGRAPHIC_DATA] 7581 [DATE]"
click at [852, 230] on body "​ Menu-management [GEOGRAPHIC_DATA] Get Help m Edit Restaurant Branches Menus C…" at bounding box center [668, 468] width 1337 height 855
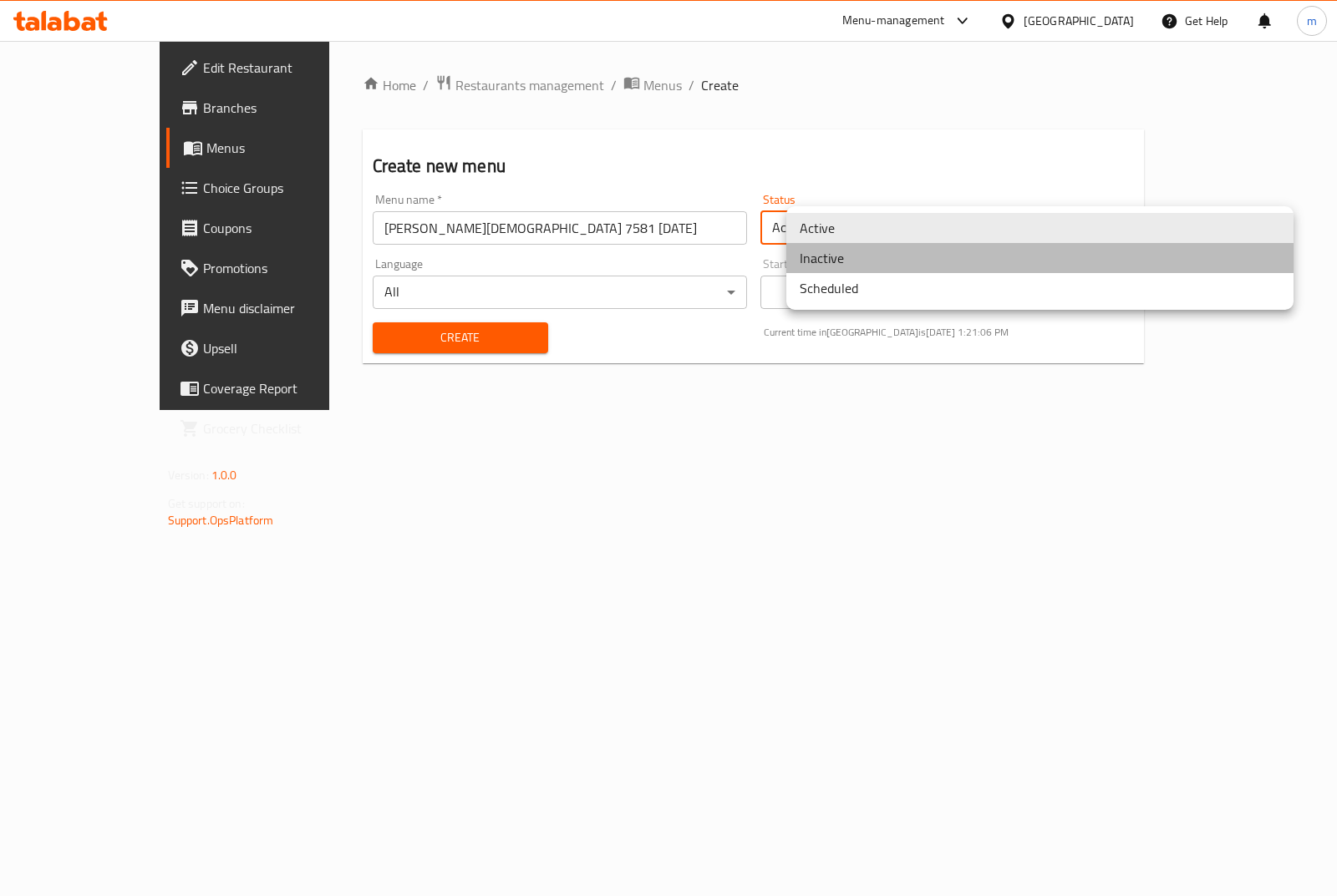
click at [825, 250] on li "Inactive" at bounding box center [1039, 258] width 507 height 30
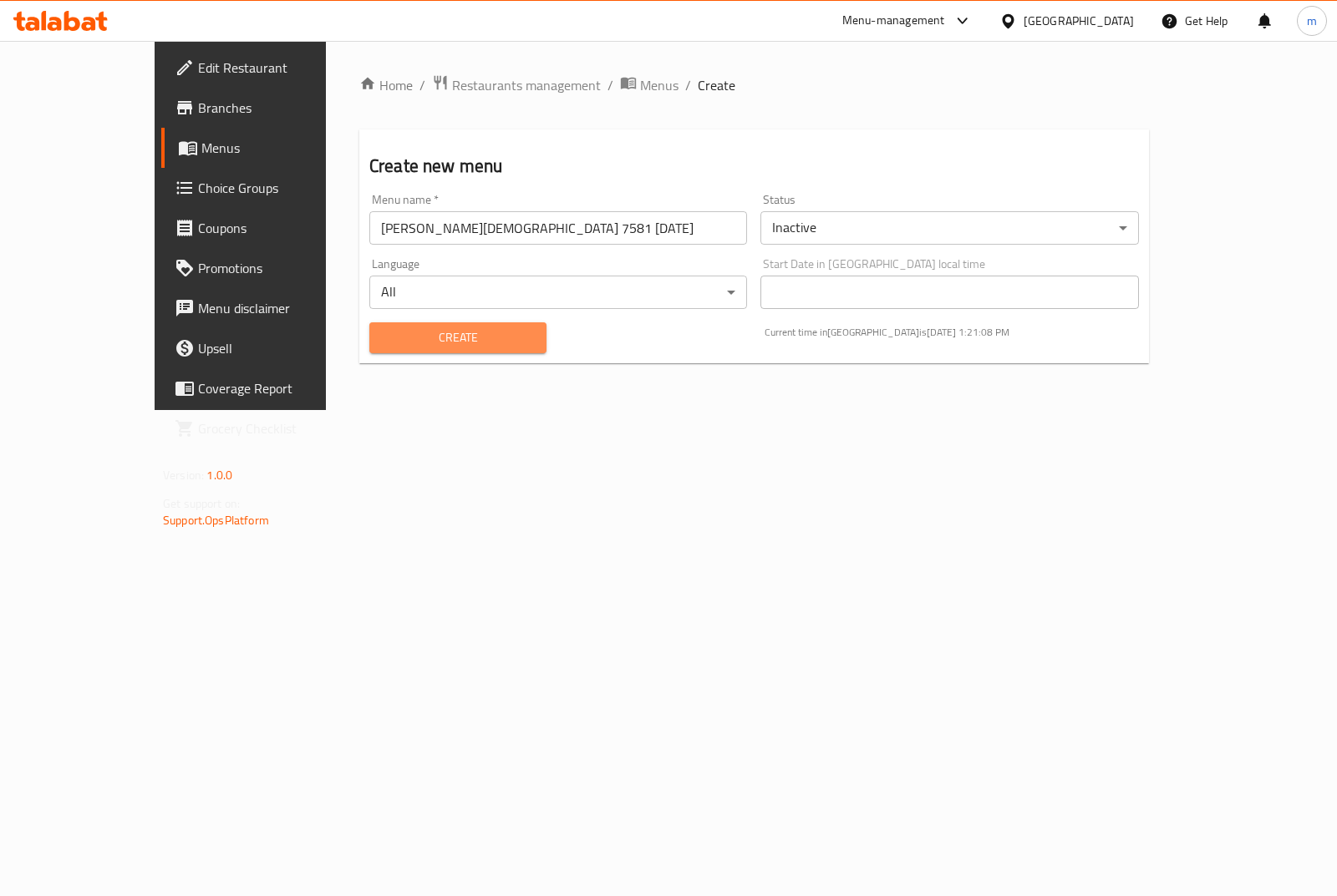
click at [397, 329] on span "Create" at bounding box center [457, 337] width 150 height 21
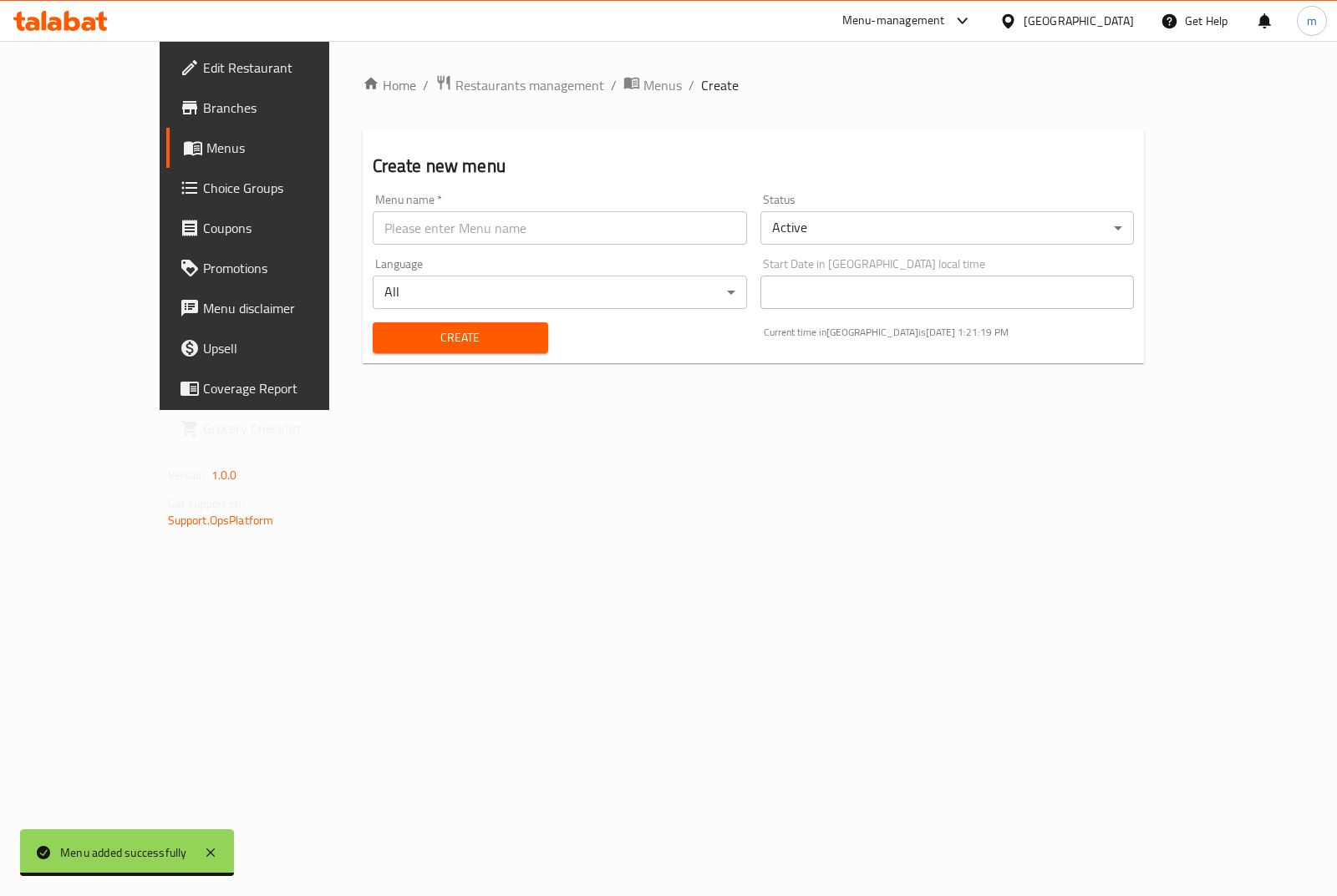
click at [206, 147] on span "Menus" at bounding box center [287, 148] width 163 height 20
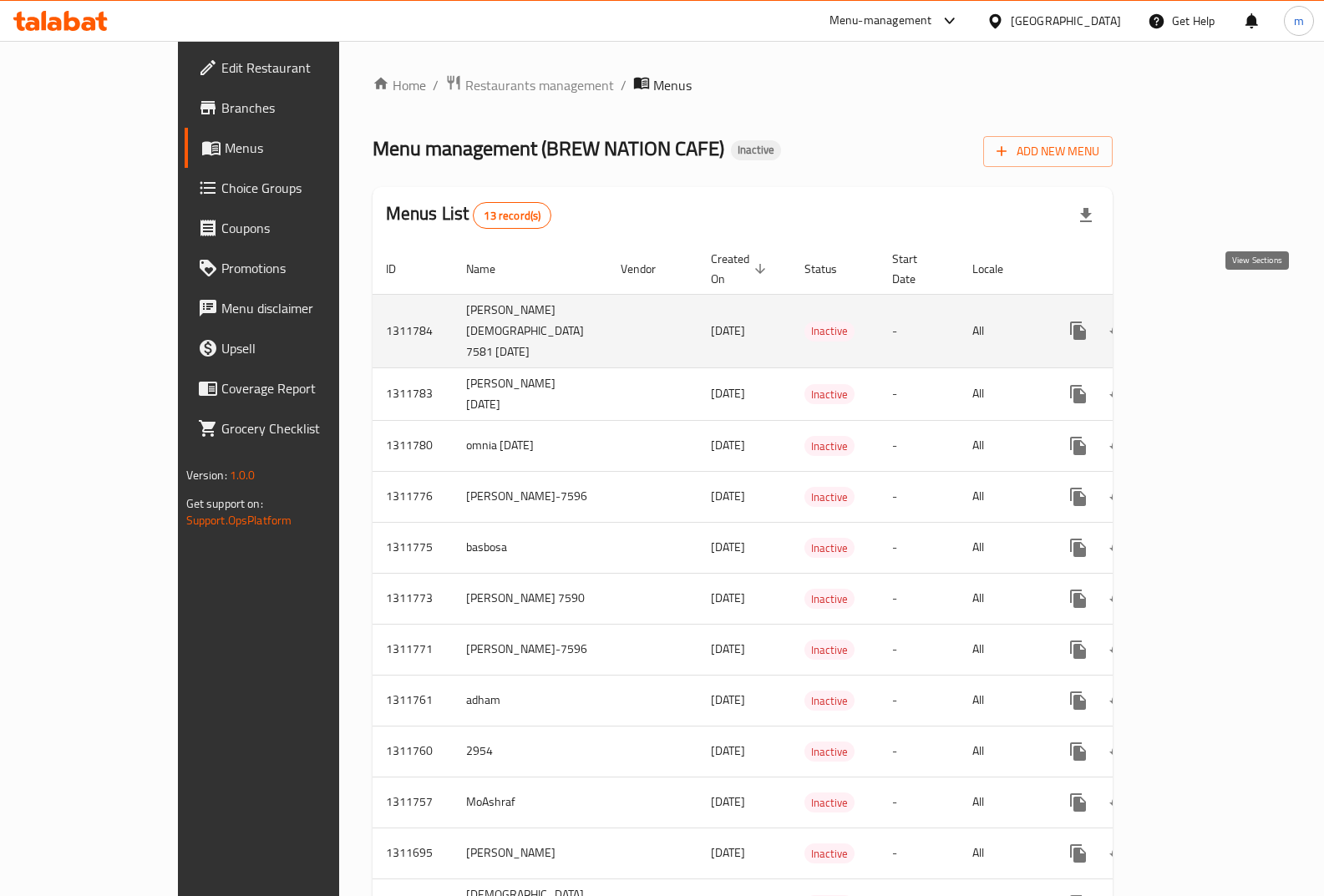
click at [1218, 313] on link "enhanced table" at bounding box center [1198, 331] width 40 height 40
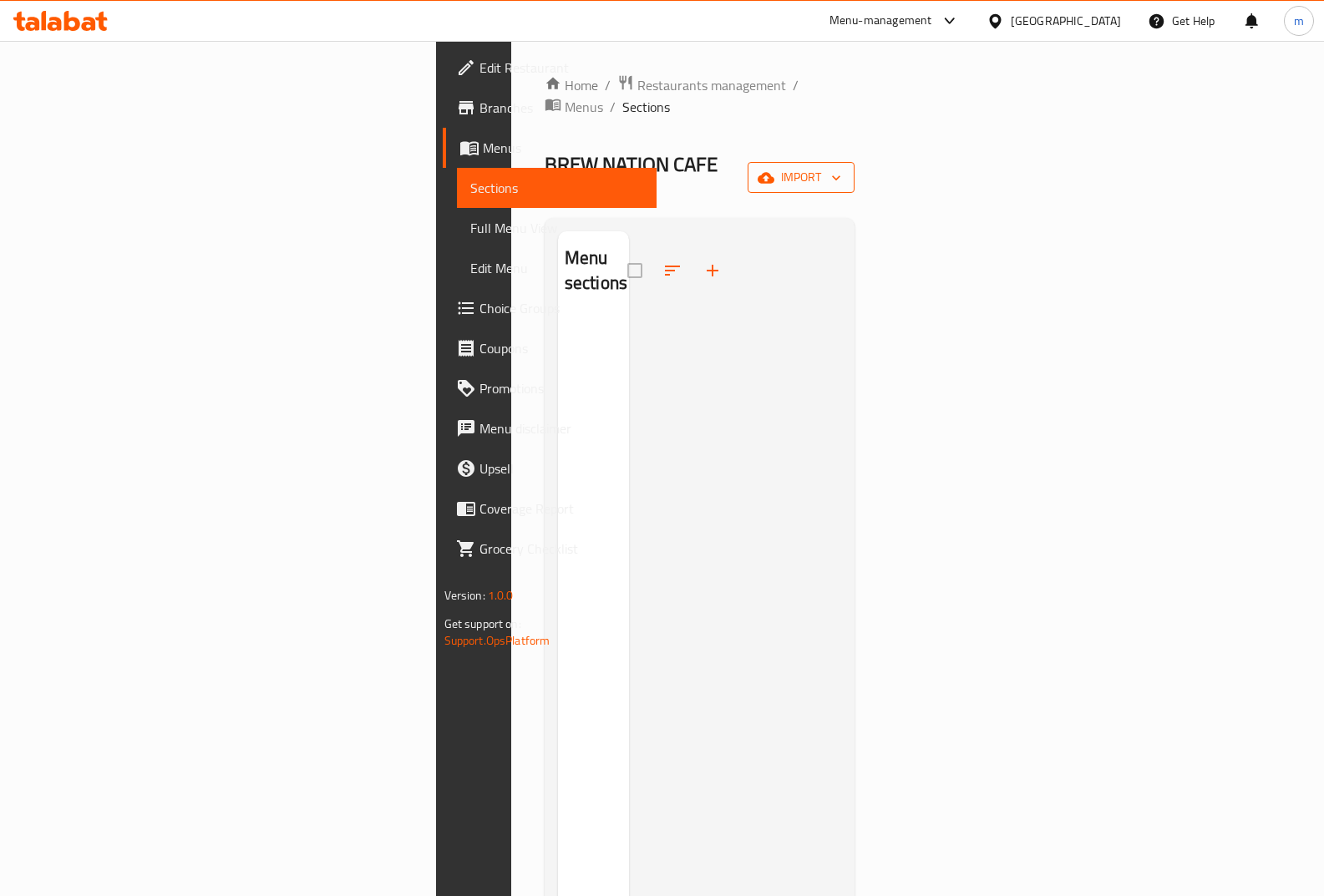
click at [854, 162] on button "import" at bounding box center [801, 177] width 107 height 31
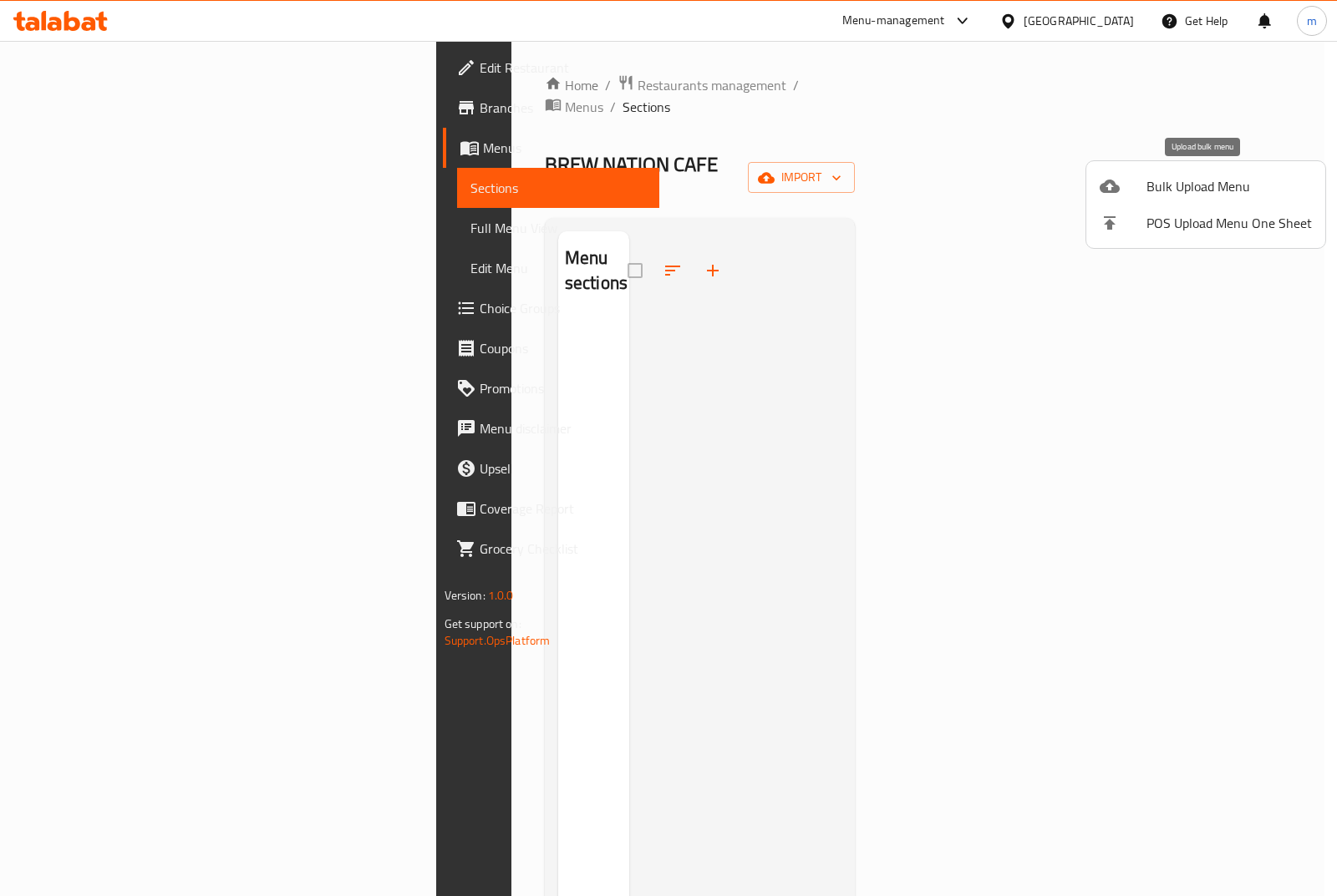
click at [1192, 196] on span "Bulk Upload Menu" at bounding box center [1228, 186] width 165 height 20
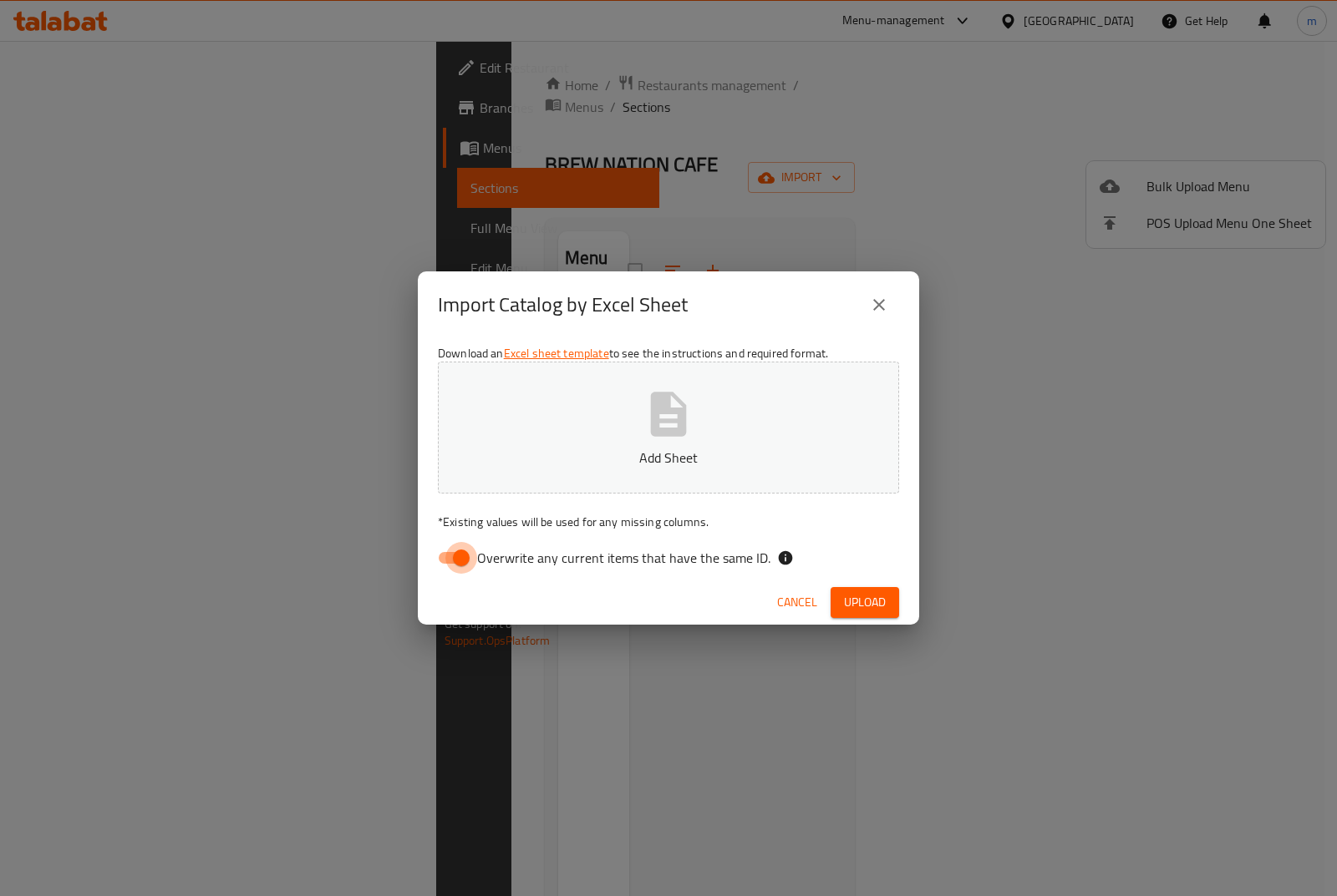
click at [437, 554] on input "Overwrite any current items that have the same ID." at bounding box center [462, 558] width 96 height 32
checkbox input "false"
click at [587, 458] on p "Add Sheet" at bounding box center [668, 457] width 410 height 20
click at [865, 600] on span "Upload" at bounding box center [865, 602] width 42 height 21
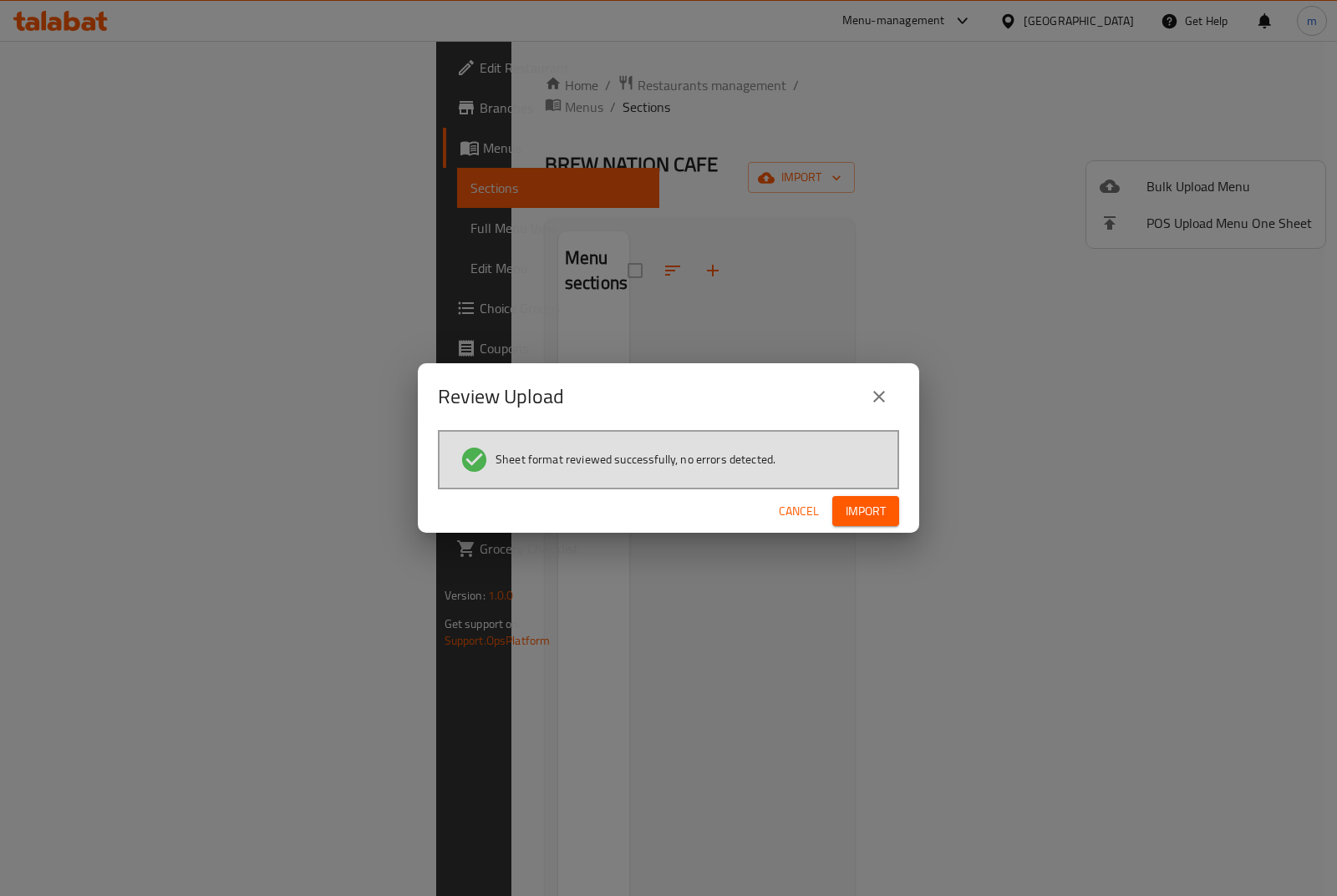
click at [857, 510] on span "Import" at bounding box center [865, 511] width 40 height 21
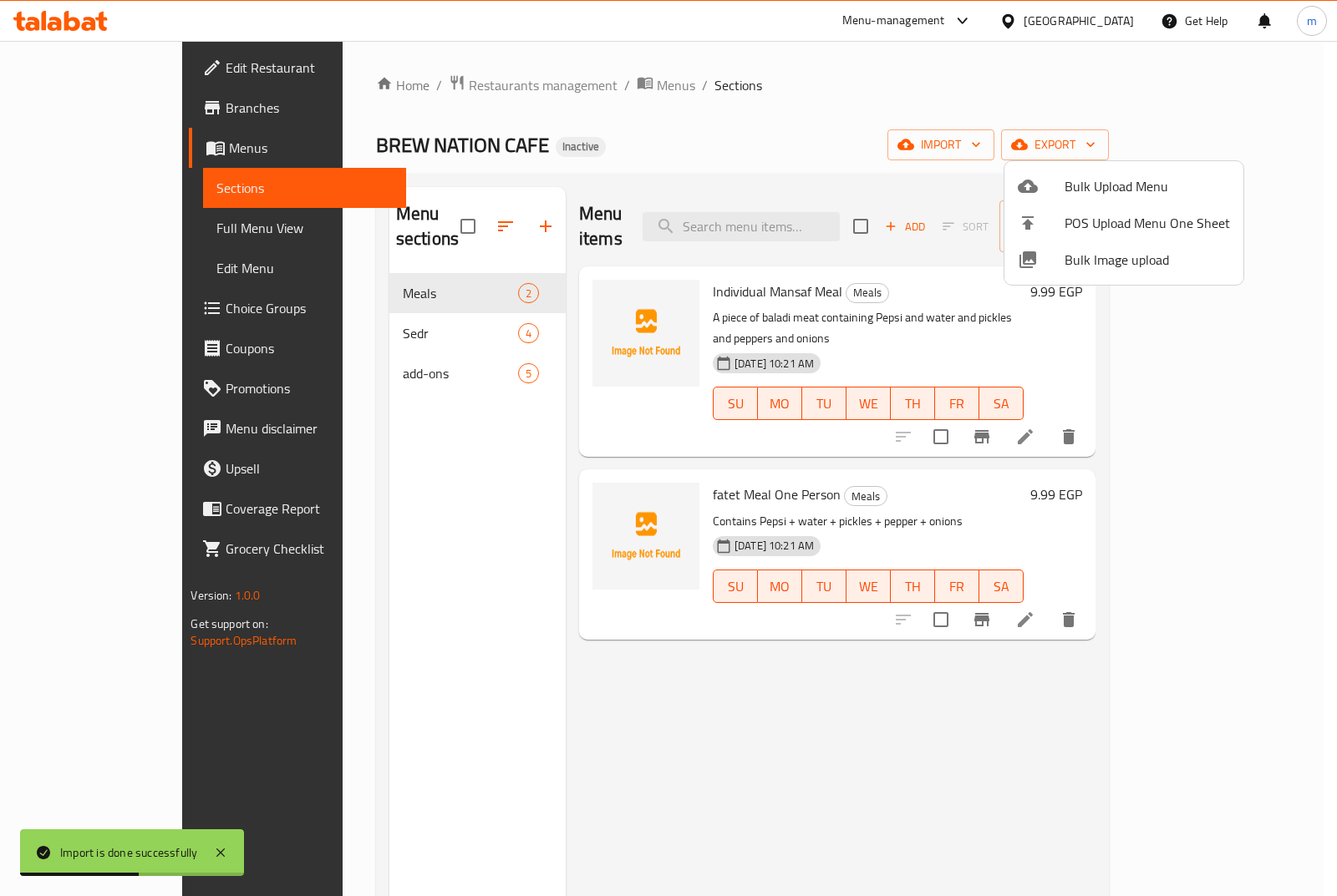
click at [65, 154] on div at bounding box center [668, 448] width 1337 height 896
